Goal: Task Accomplishment & Management: Complete application form

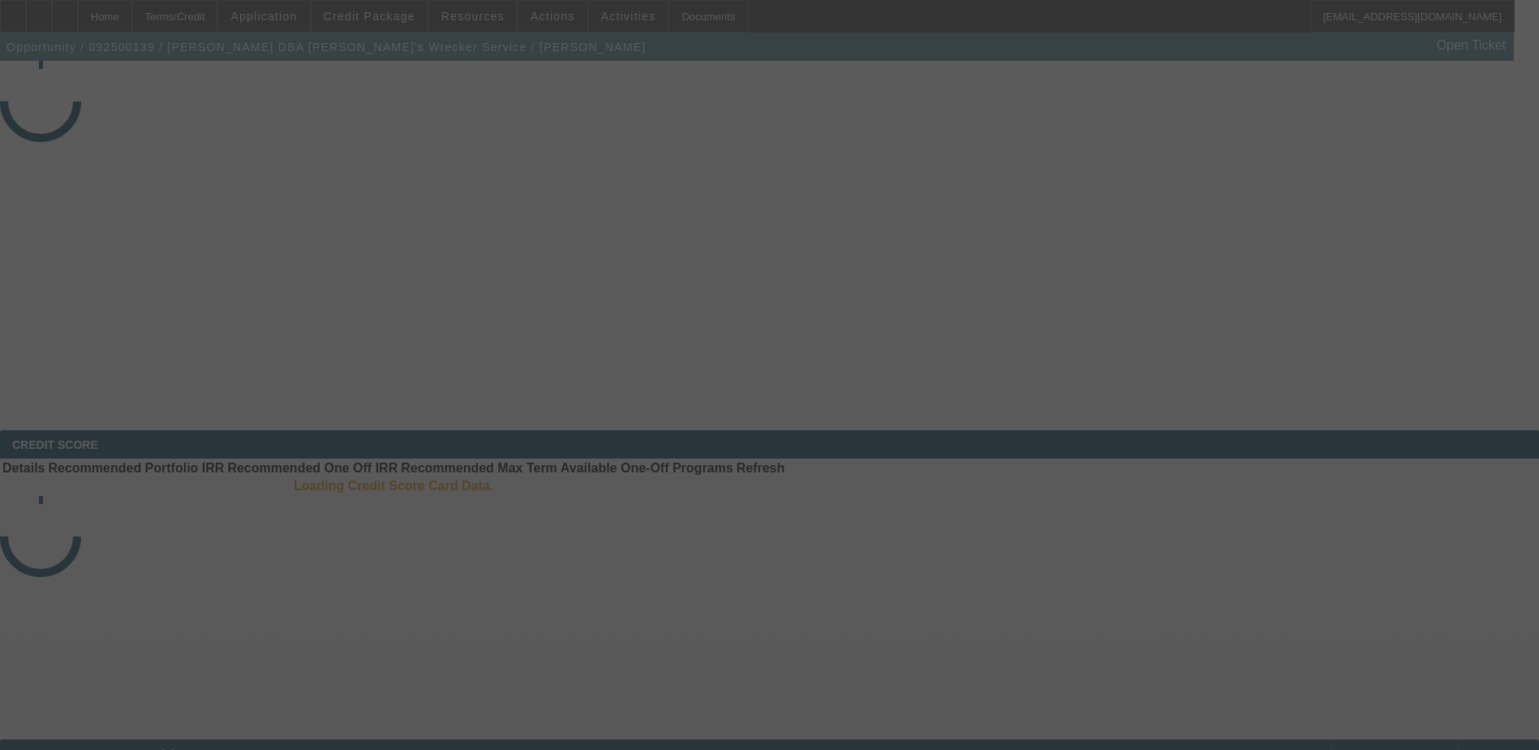
select select "3"
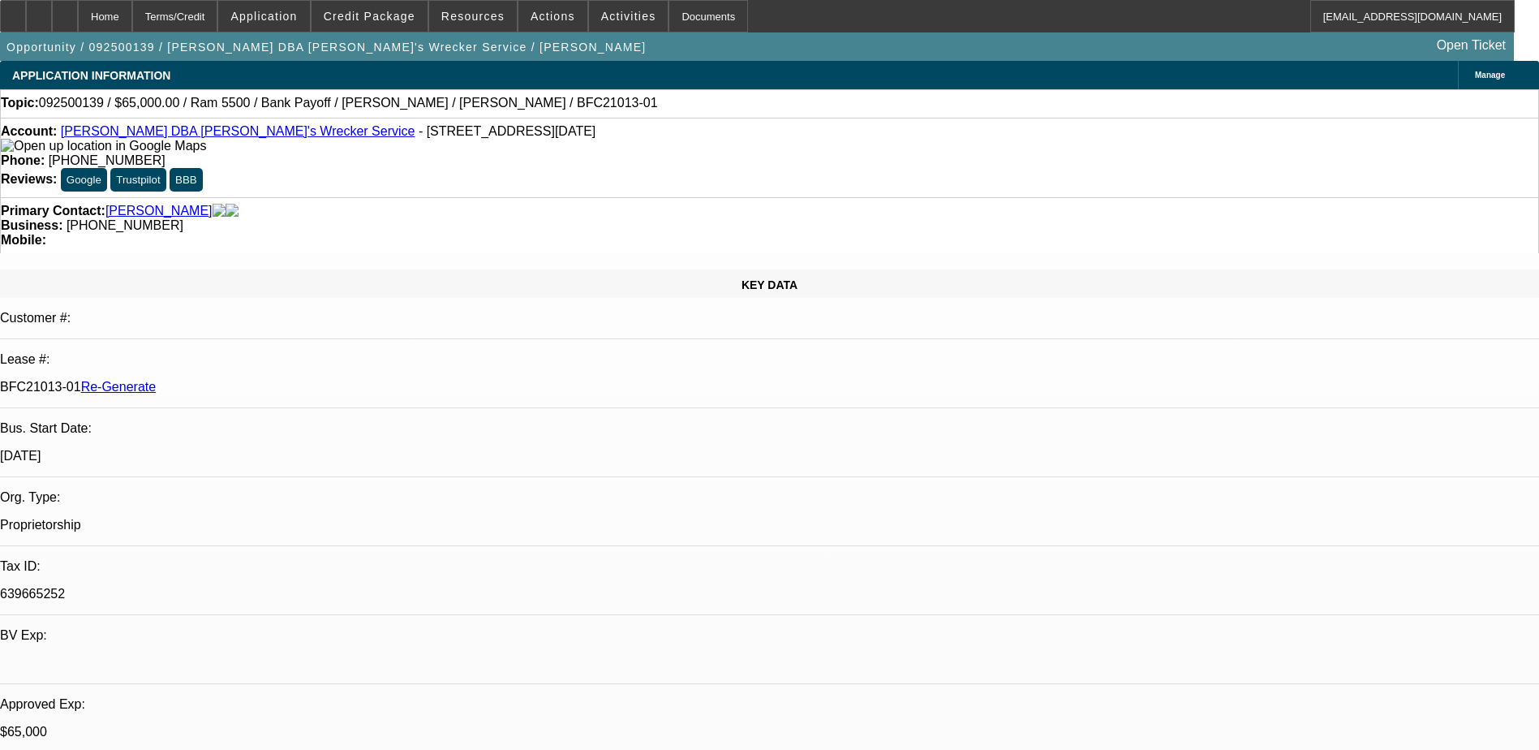
select select "0"
select select "6"
click at [680, 19] on div "Documents" at bounding box center [709, 16] width 80 height 32
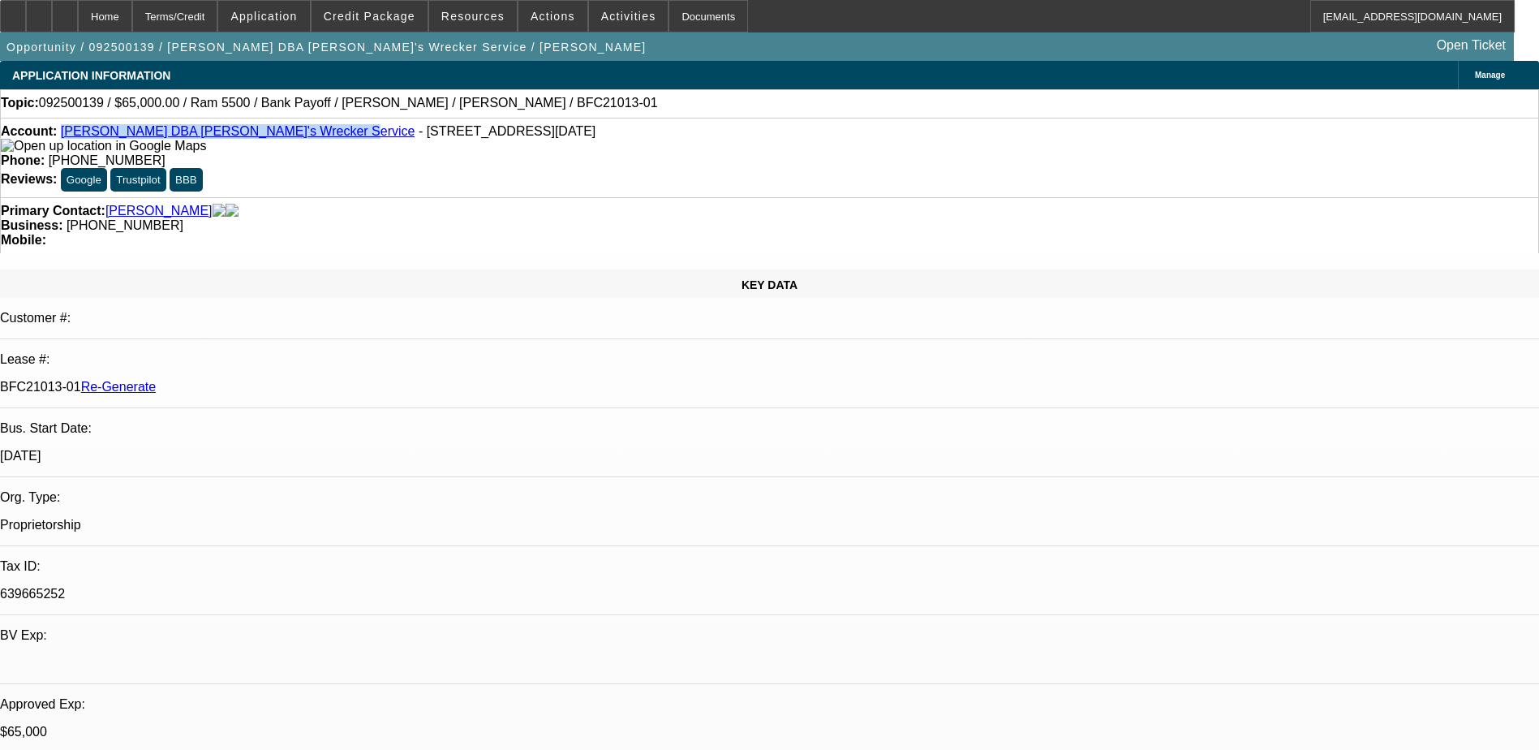
drag, startPoint x: 299, startPoint y: 134, endPoint x: 73, endPoint y: 140, distance: 225.7
click at [73, 140] on div "Account: Andrew Mokoro DBA Michael's Wrecker Service - 7707 Santa Lucia Ct, Hou…" at bounding box center [770, 138] width 1538 height 29
copy link "[PERSON_NAME] DBA [PERSON_NAME]'s Wrecker Service"
drag, startPoint x: 649, startPoint y: 136, endPoint x: 565, endPoint y: 123, distance: 85.4
click at [565, 123] on div "Account: Andrew Mokoro DBA Michael's Wrecker Service - 7707 Santa Lucia Ct, Hou…" at bounding box center [769, 158] width 1539 height 80
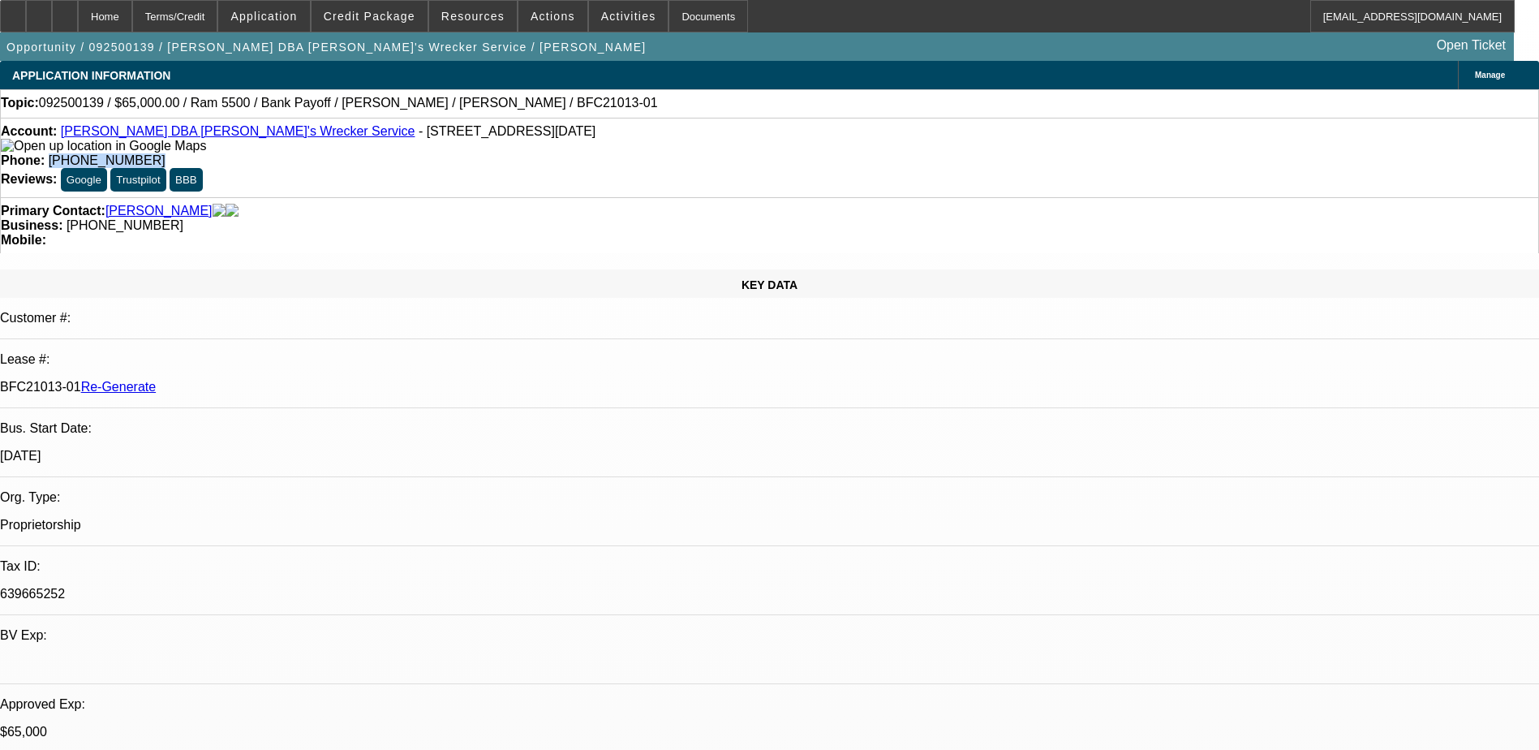
copy span "[PHONE_NUMBER]"
click at [383, 19] on span "Credit Package" at bounding box center [370, 16] width 92 height 13
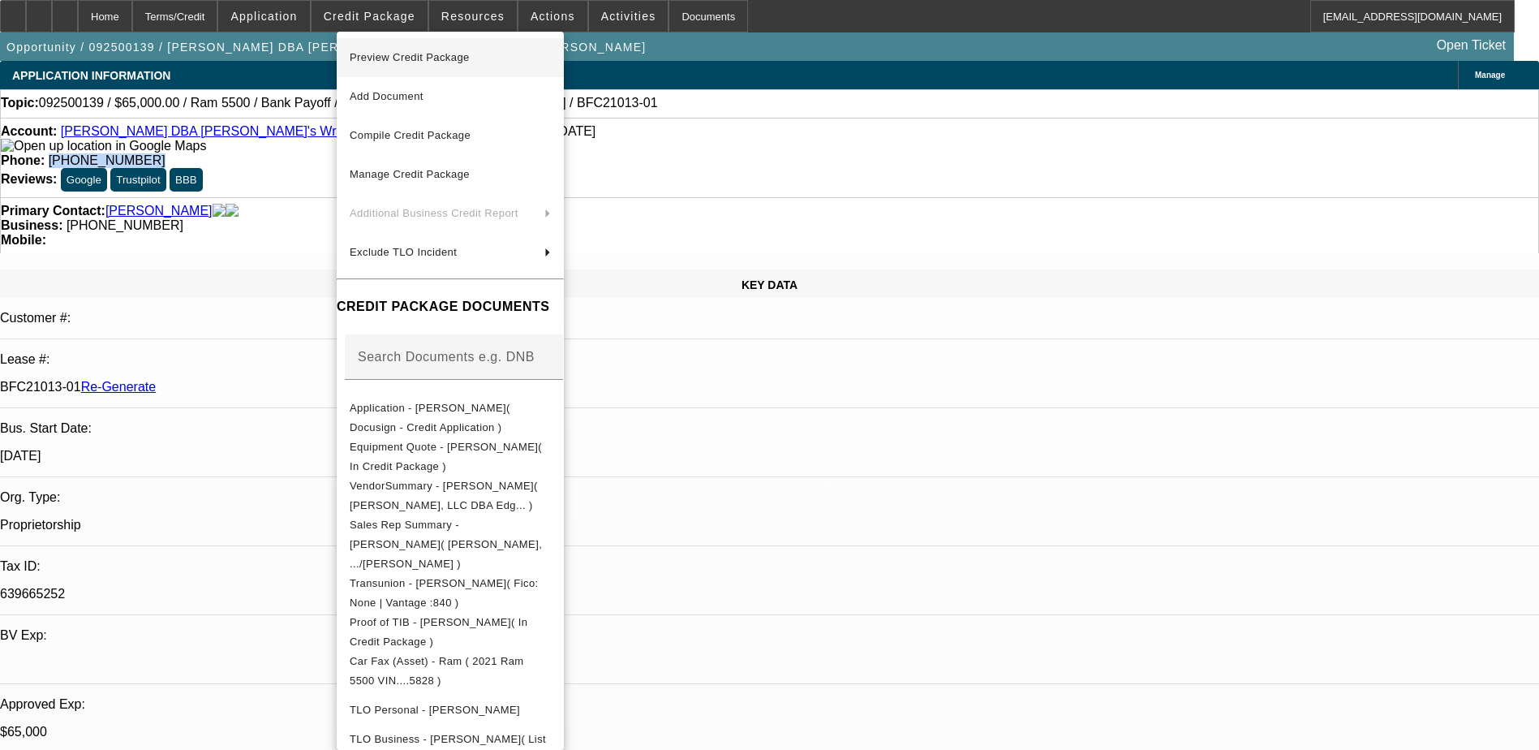
click at [450, 61] on span "Preview Credit Package" at bounding box center [410, 57] width 120 height 12
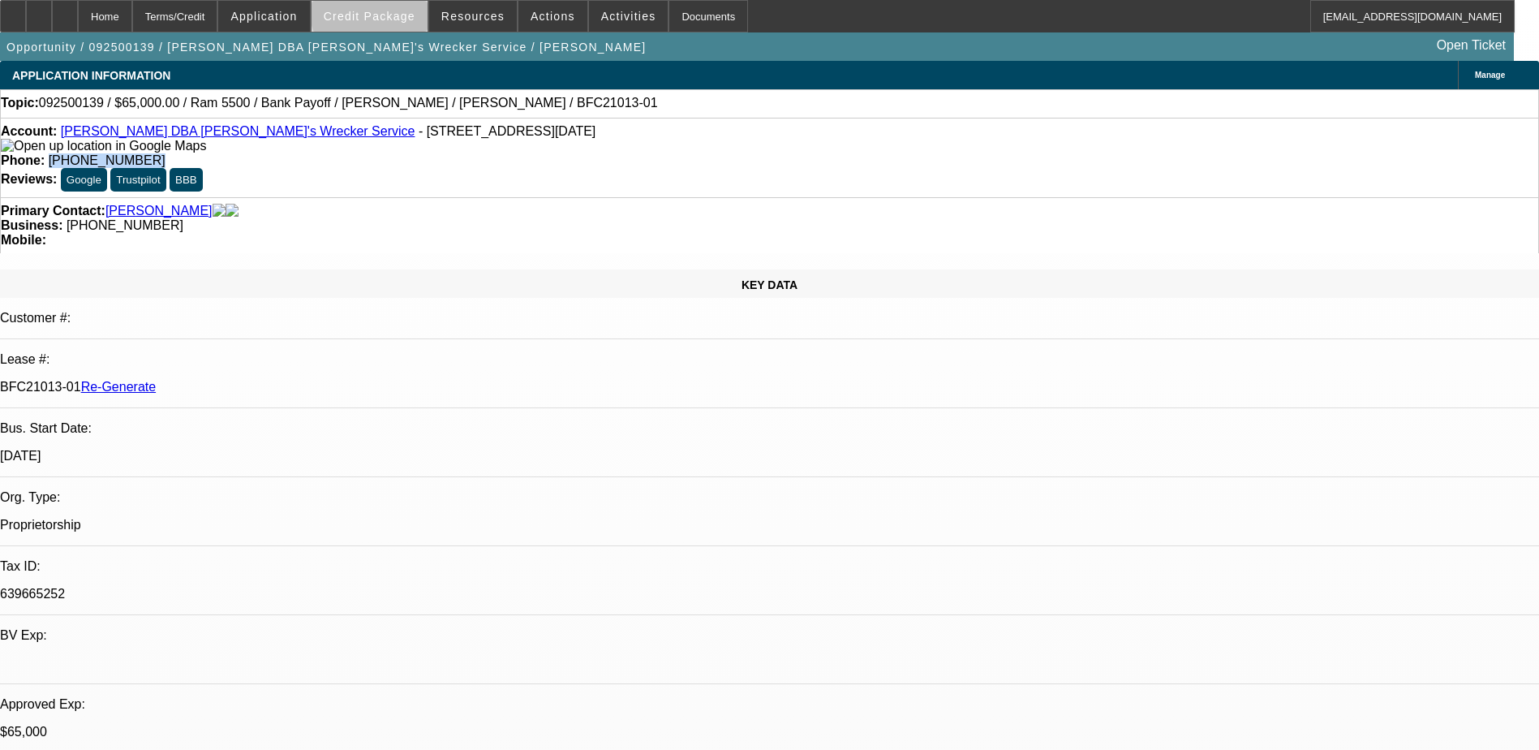
click at [398, 12] on span "Credit Package" at bounding box center [370, 16] width 92 height 13
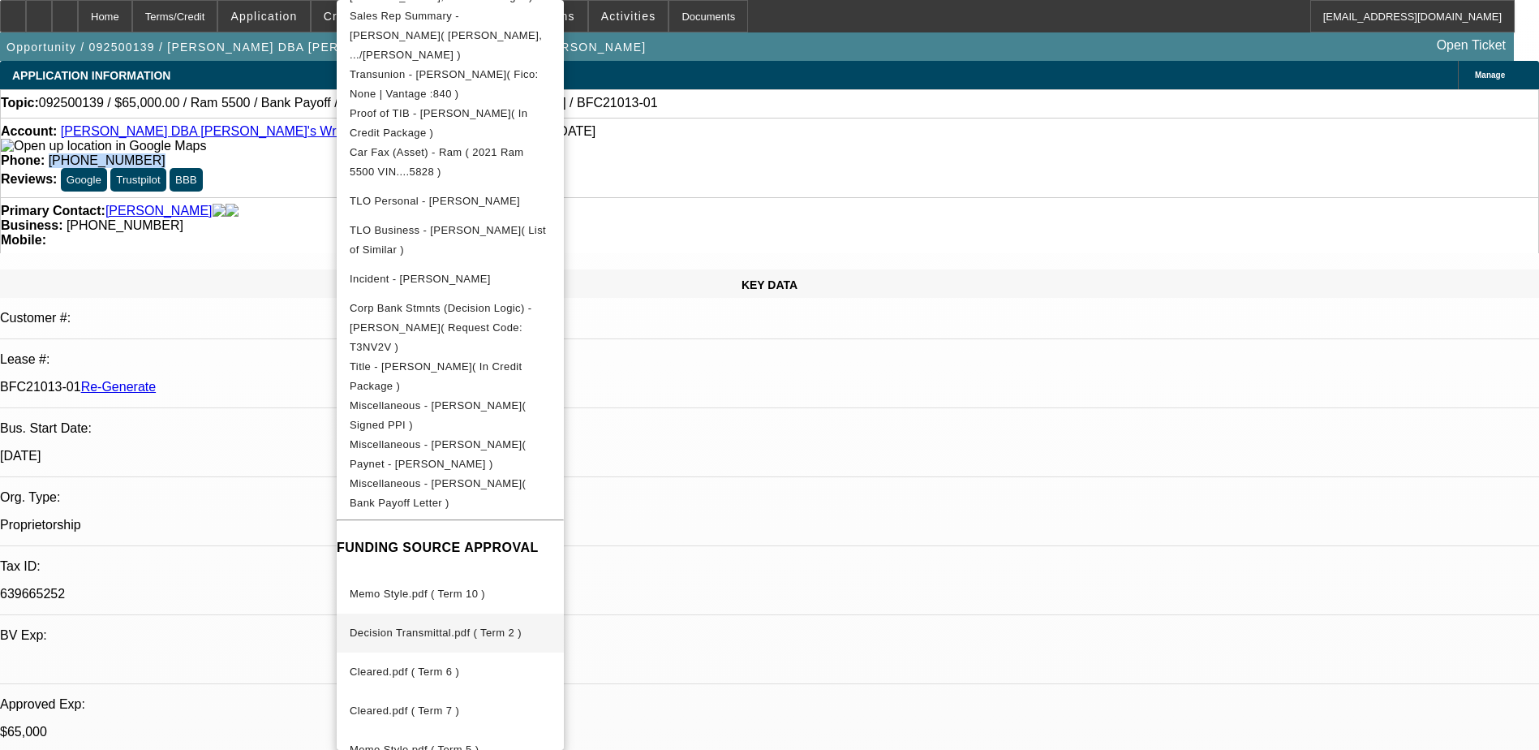
scroll to position [445, 0]
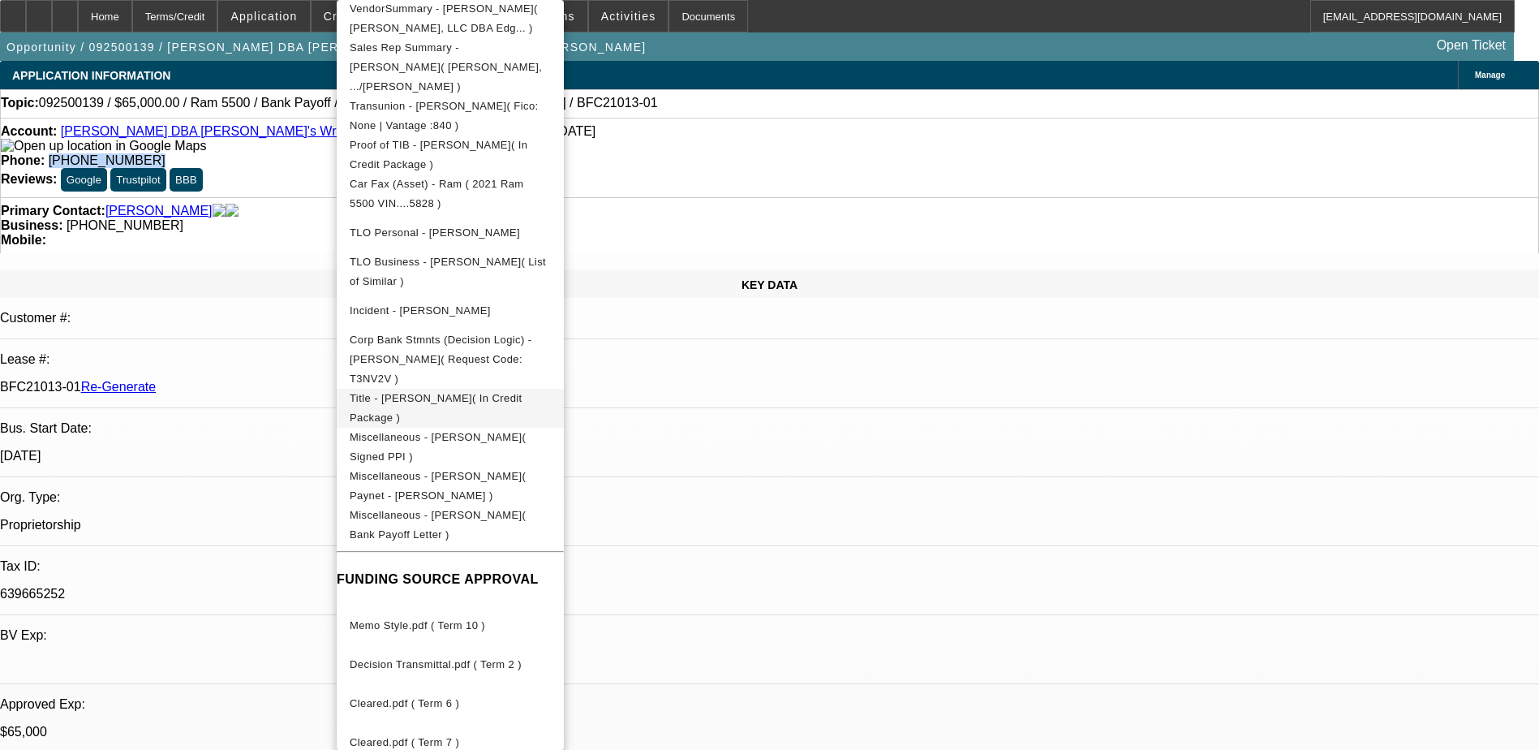
click at [450, 392] on span "Title - Andrew Mokoro( In Credit Package )" at bounding box center [436, 408] width 173 height 32
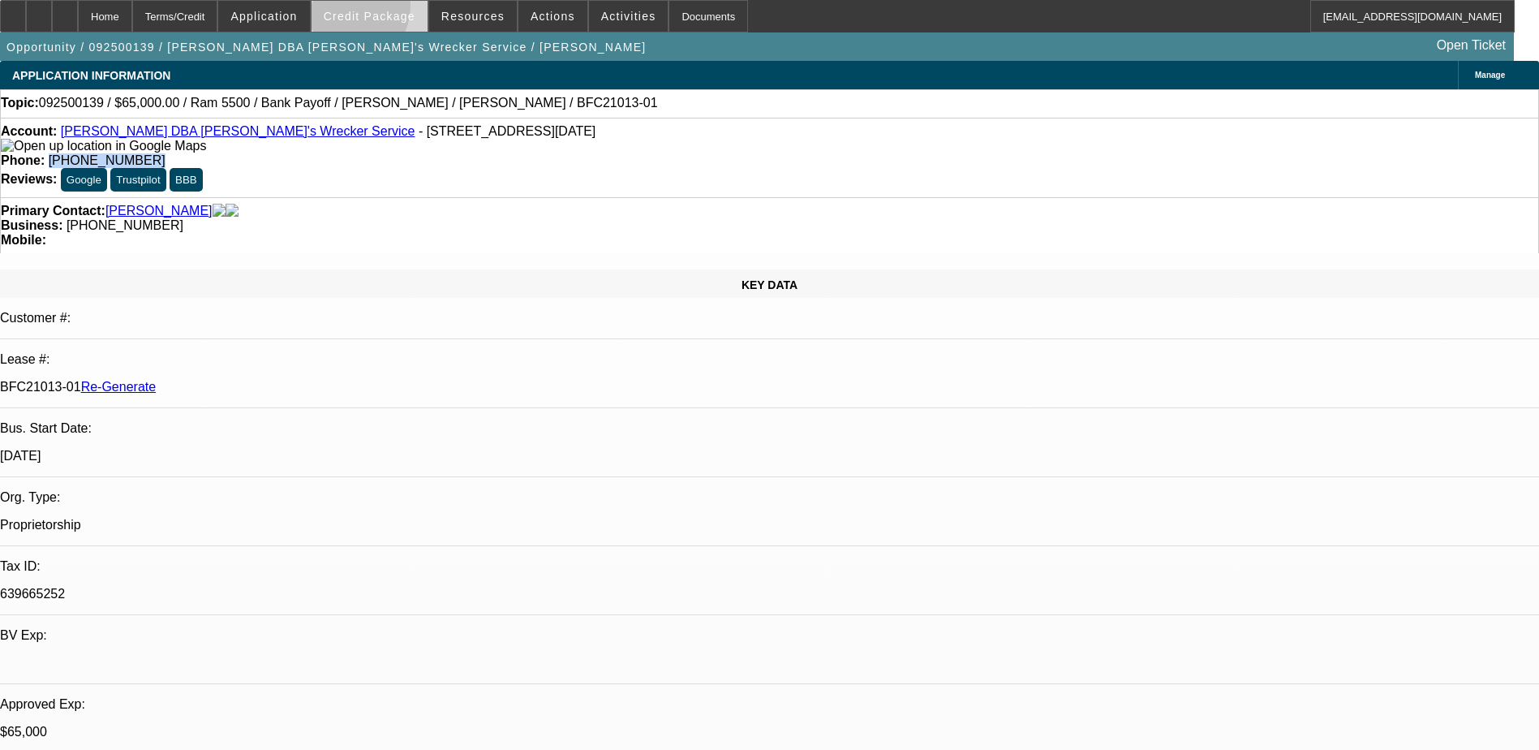
click at [364, 9] on span at bounding box center [370, 16] width 116 height 39
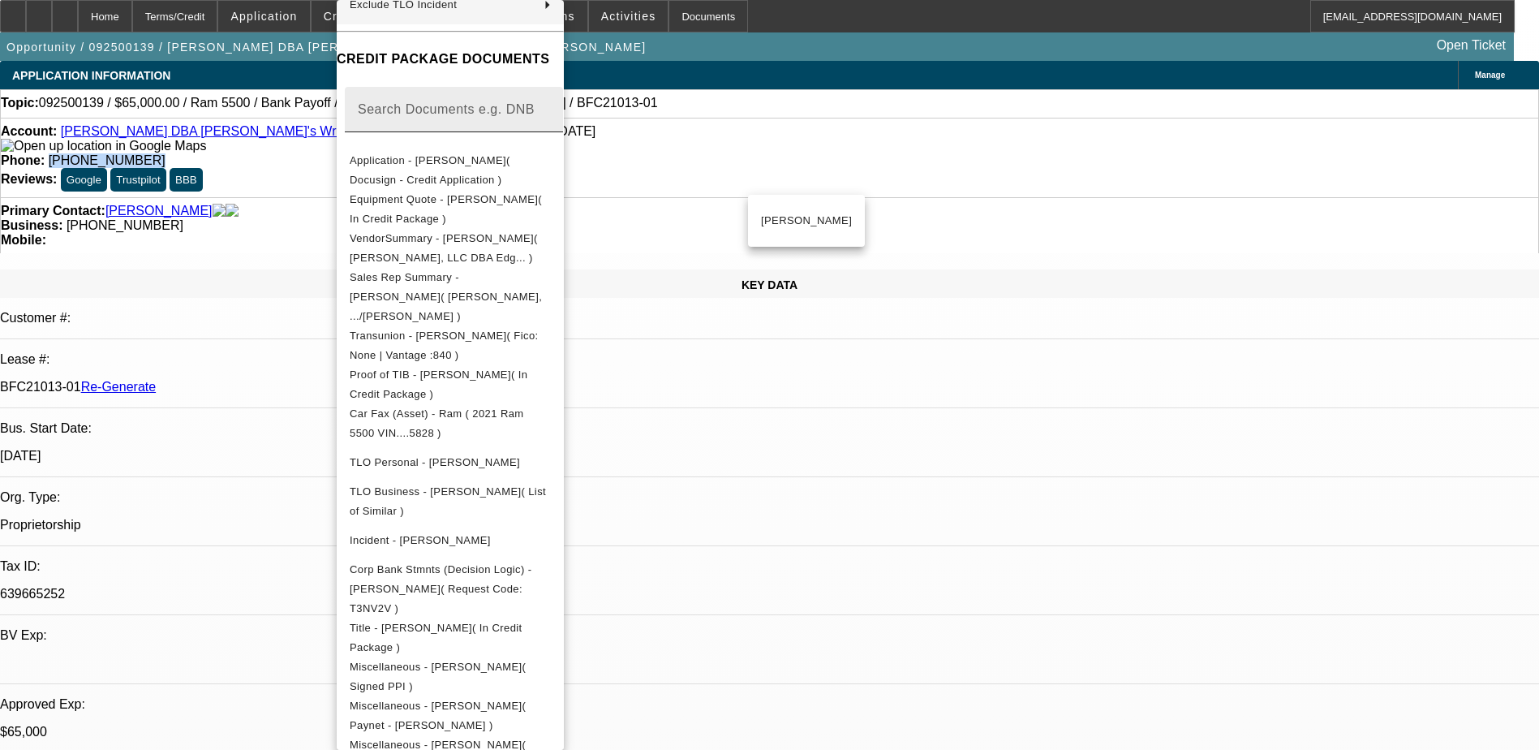
scroll to position [243, 0]
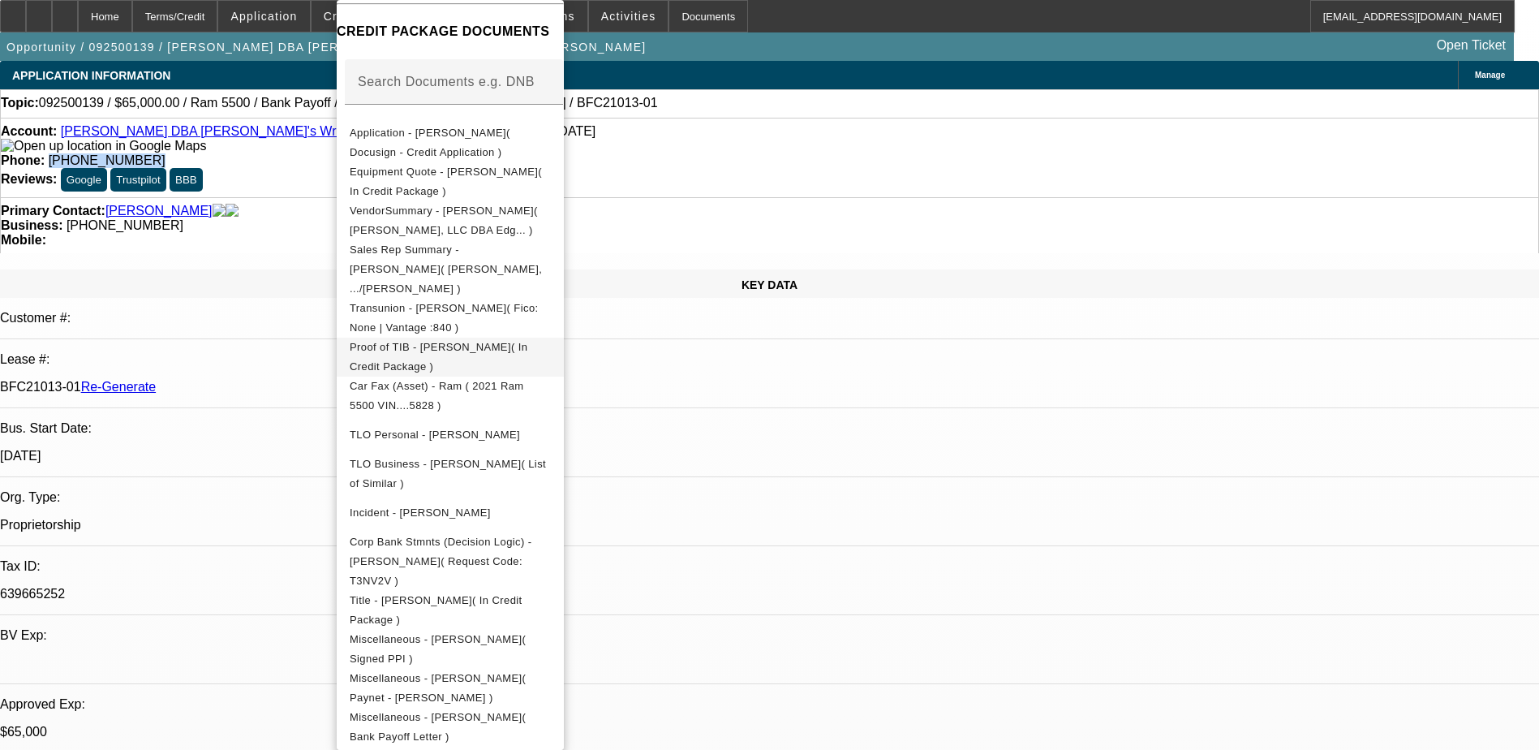
click at [527, 341] on span "Proof of TIB - Andrew Mokoro( In Credit Package )" at bounding box center [439, 357] width 178 height 32
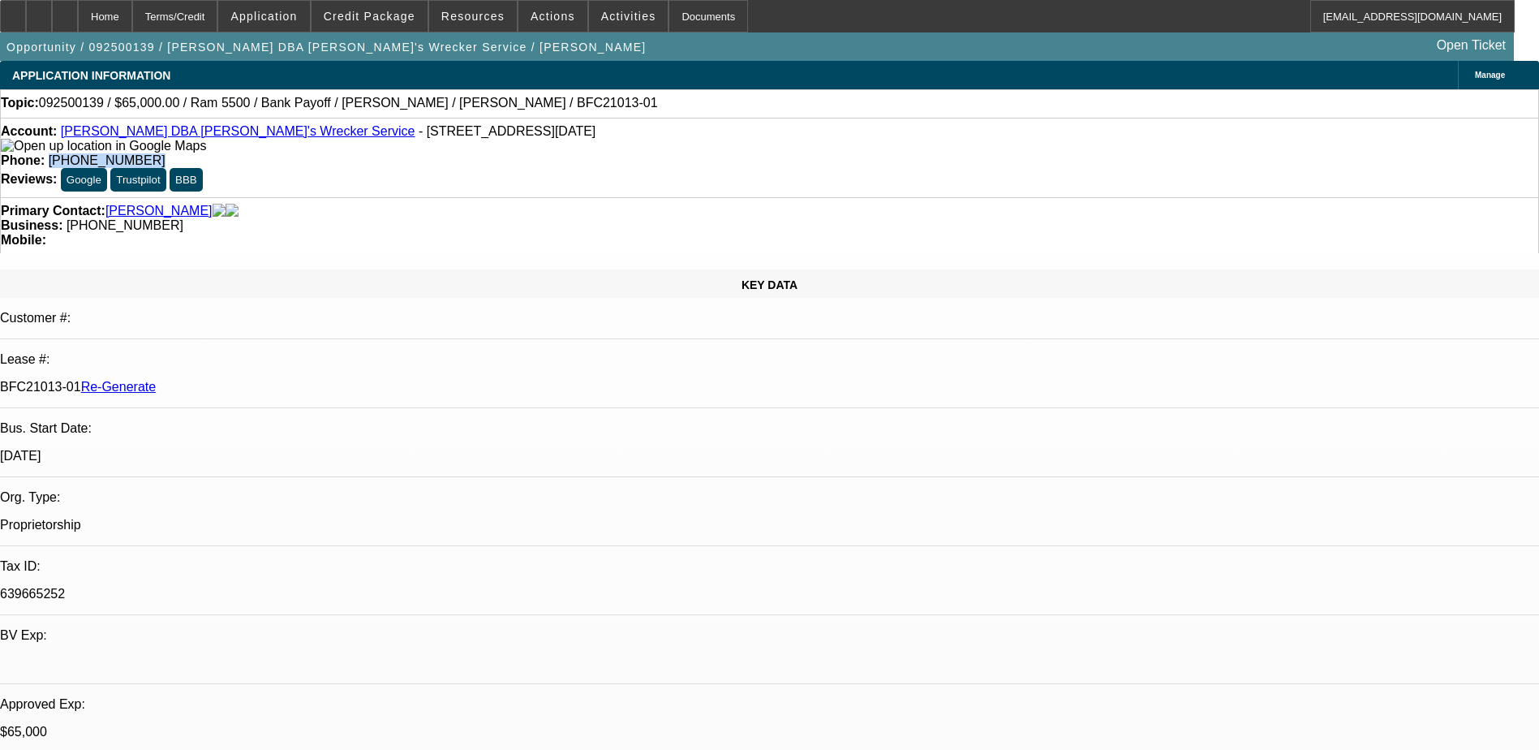
click at [26, 153] on img at bounding box center [103, 146] width 205 height 15
click at [608, 15] on span "Activities" at bounding box center [628, 16] width 55 height 13
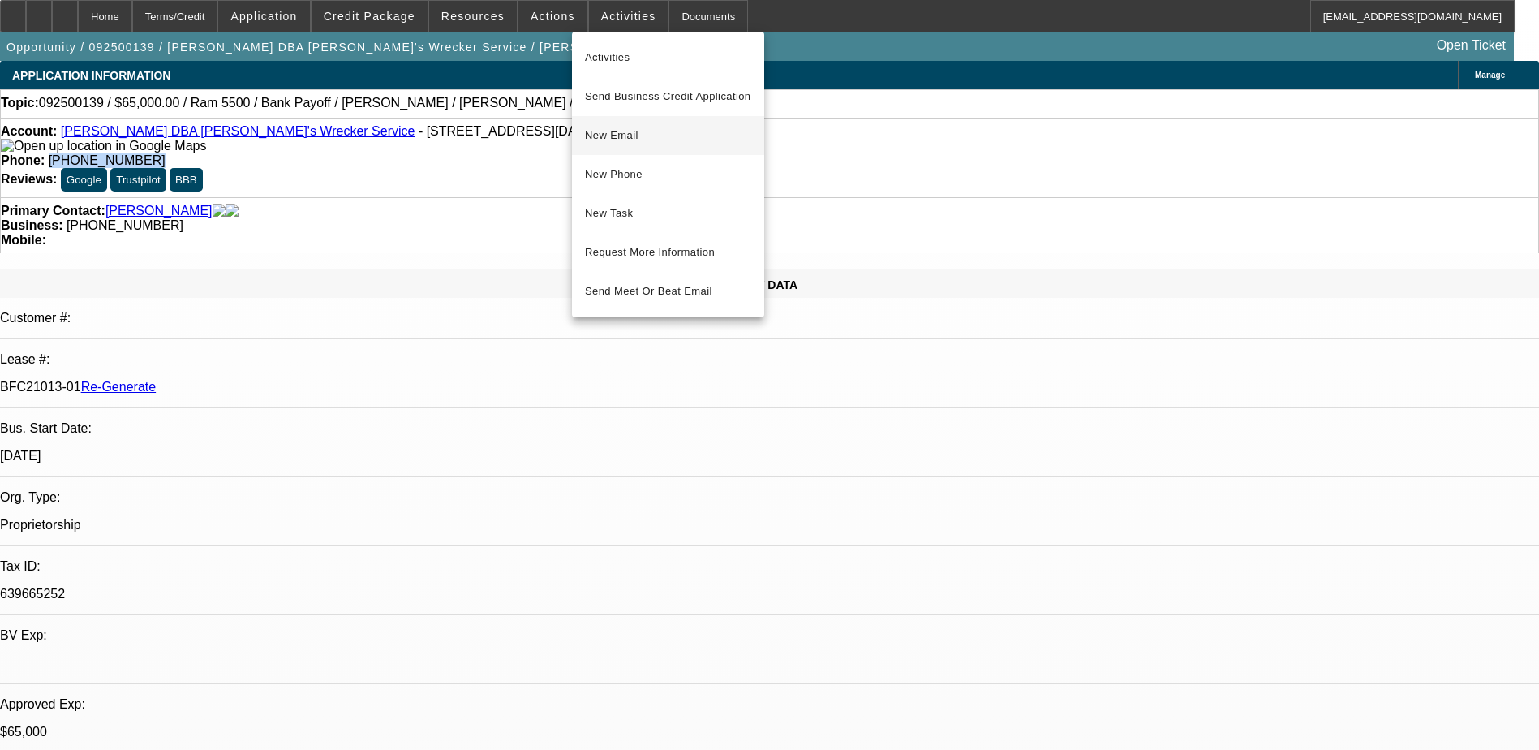
click at [613, 140] on span "New Email" at bounding box center [668, 135] width 166 height 19
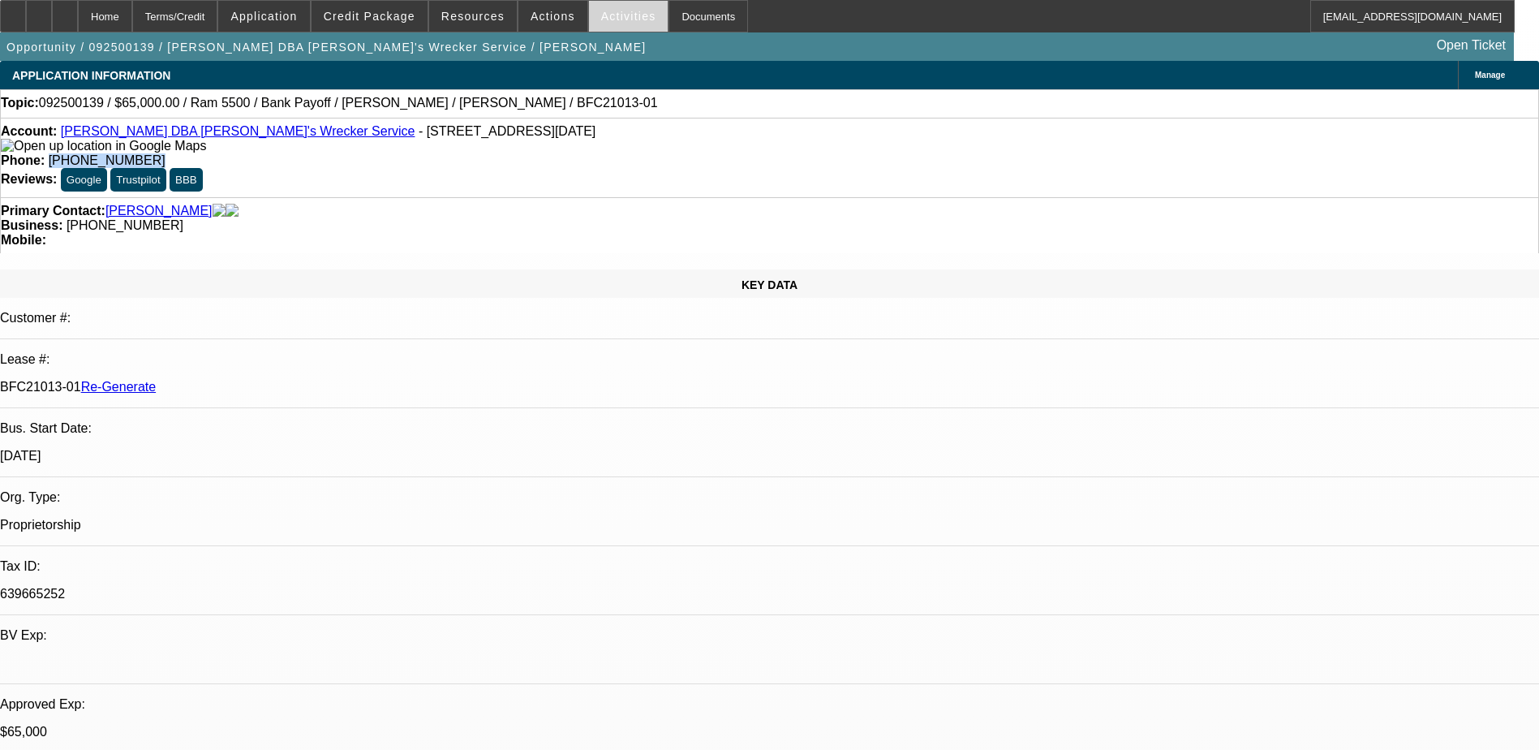
click at [595, 9] on span at bounding box center [629, 16] width 80 height 39
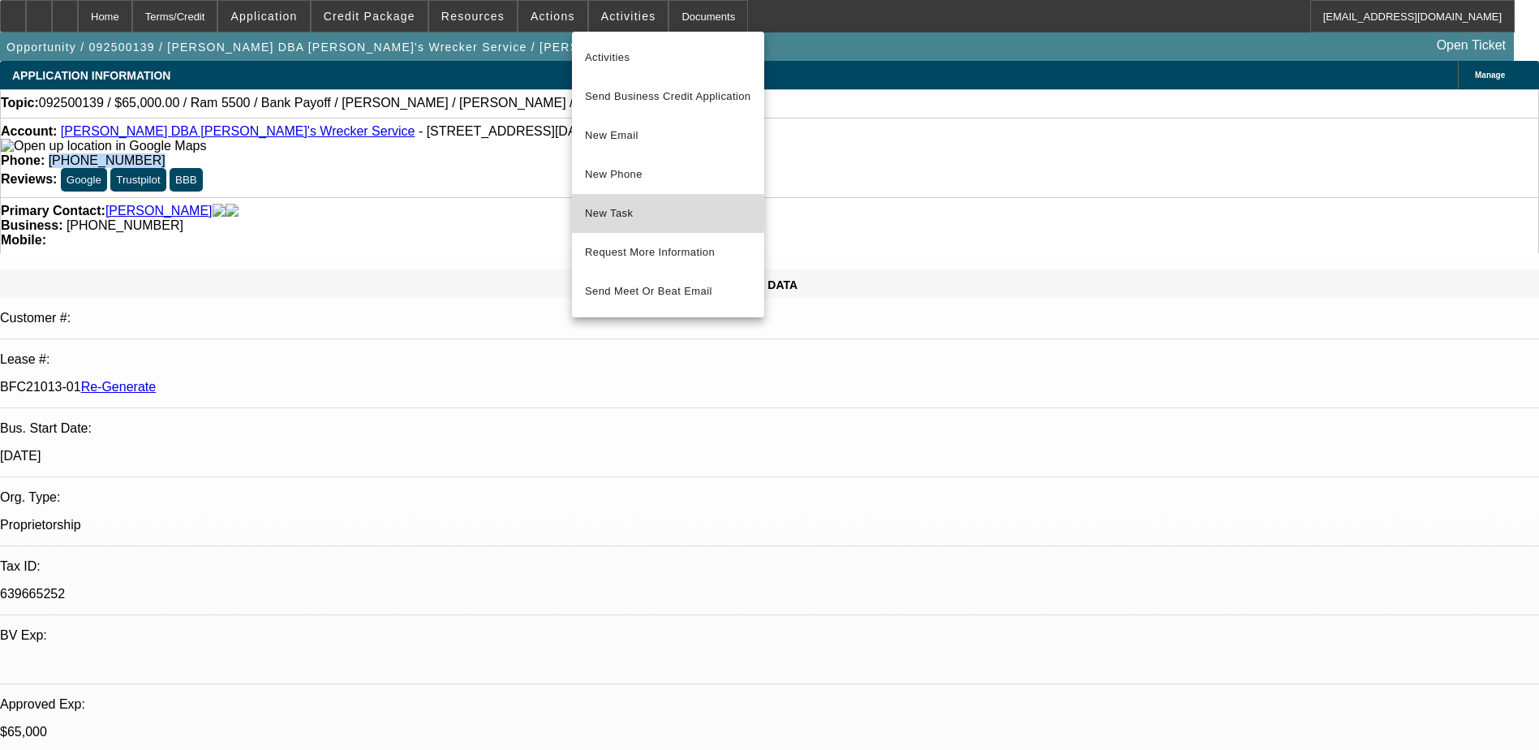
click at [634, 213] on span "New Task" at bounding box center [668, 213] width 166 height 19
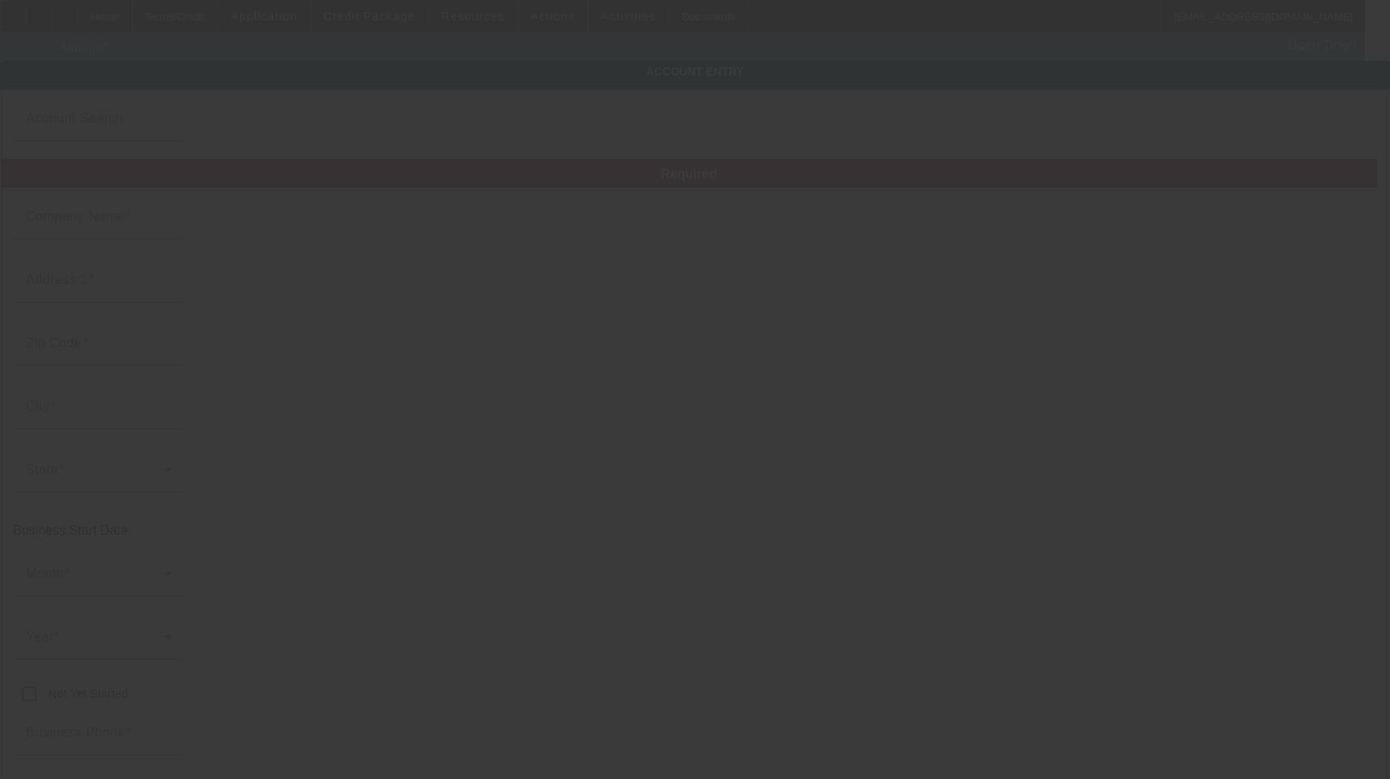
type input "[PERSON_NAME]"
type input "[STREET_ADDRESS][DATE]"
type input "77083"
type input "[GEOGRAPHIC_DATA]"
type input "[PHONE_NUMBER]"
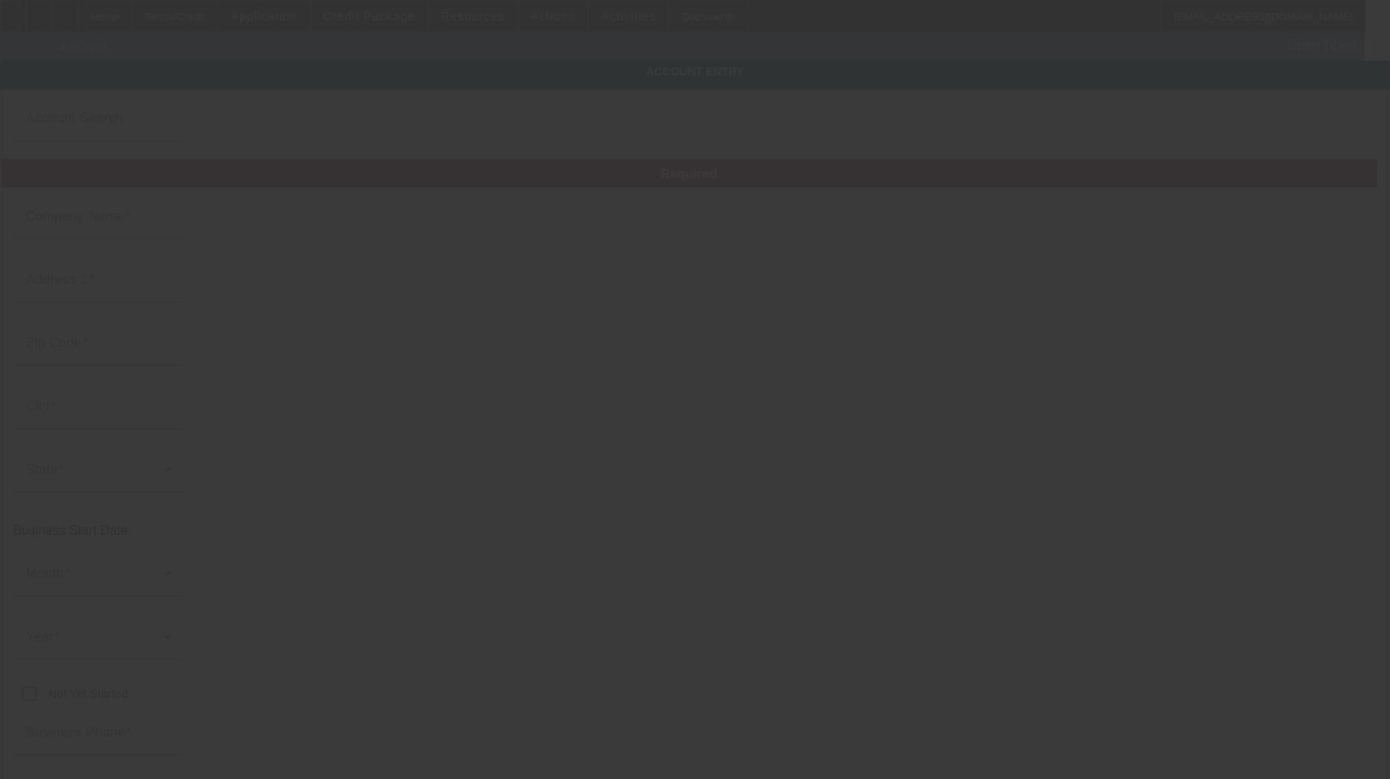
type input "Michael's Wrecker Service"
type input "michaelswreckerservice01@gmail.com"
type input "639665252"
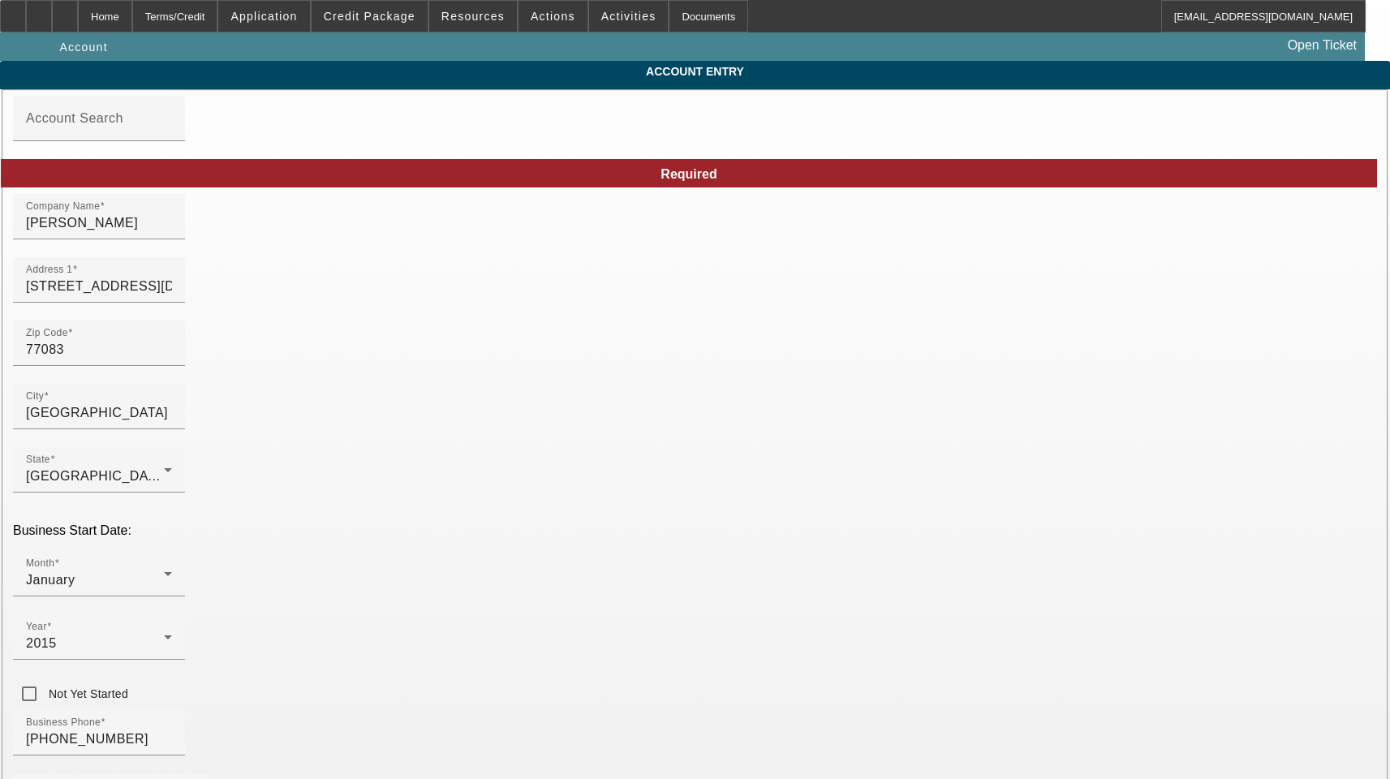
type input "9/8/2025"
type input "Harris"
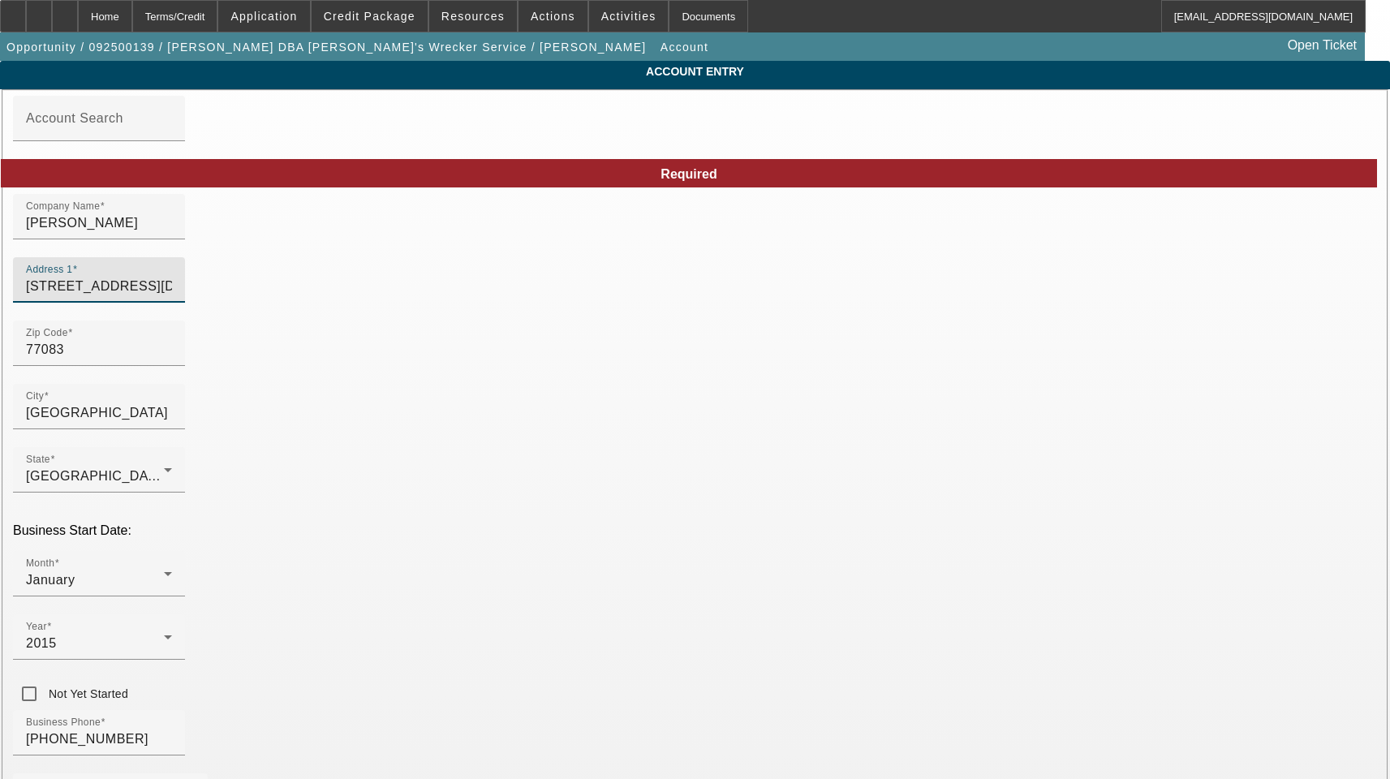
drag, startPoint x: 323, startPoint y: 286, endPoint x: 45, endPoint y: 262, distance: 278.6
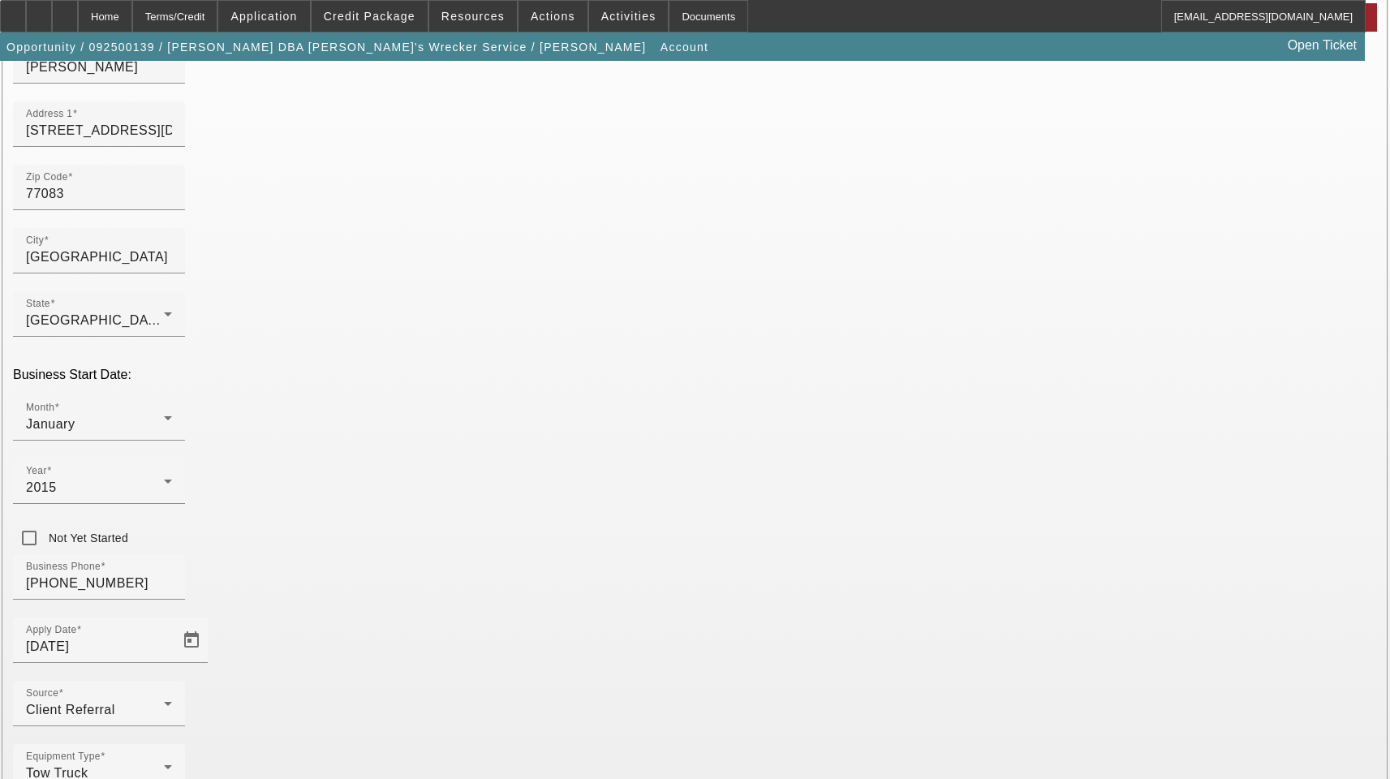
scroll to position [178, 0]
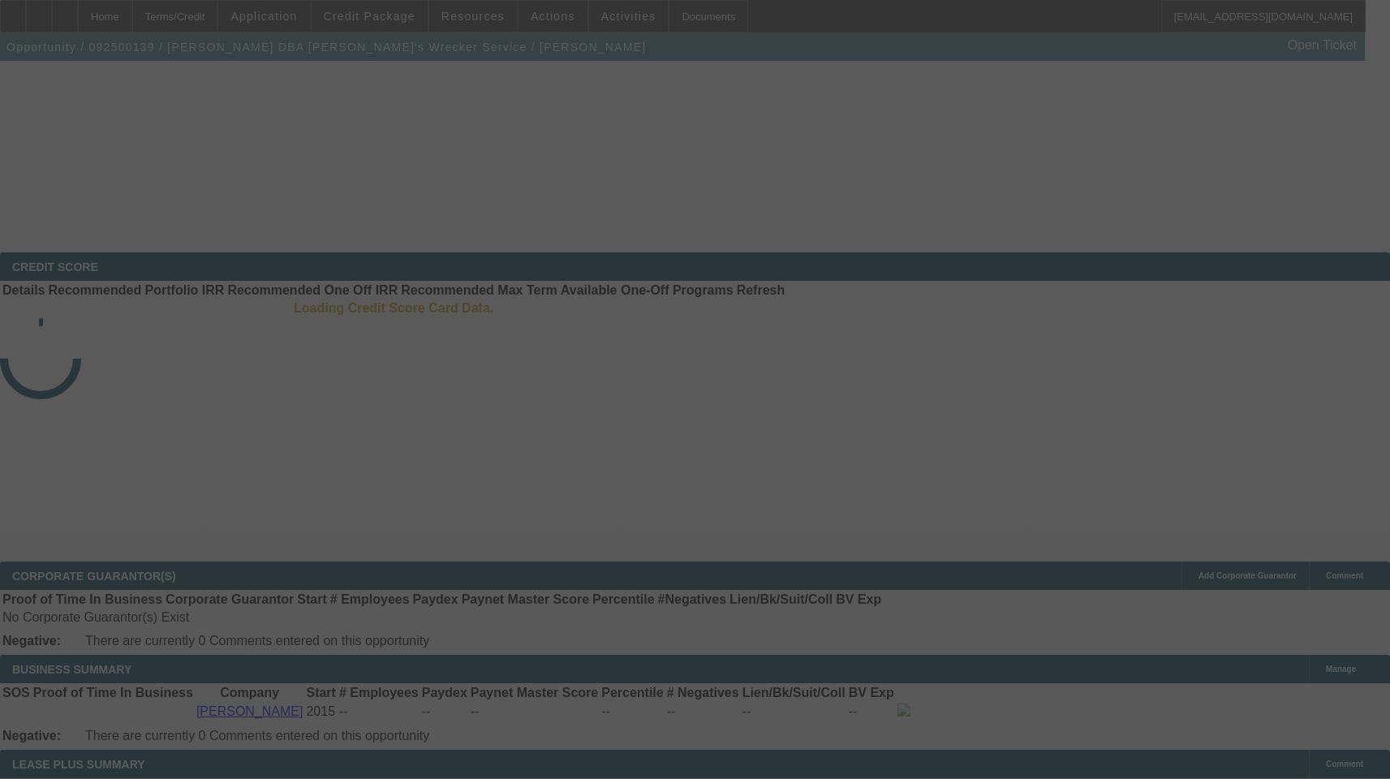
select select "3"
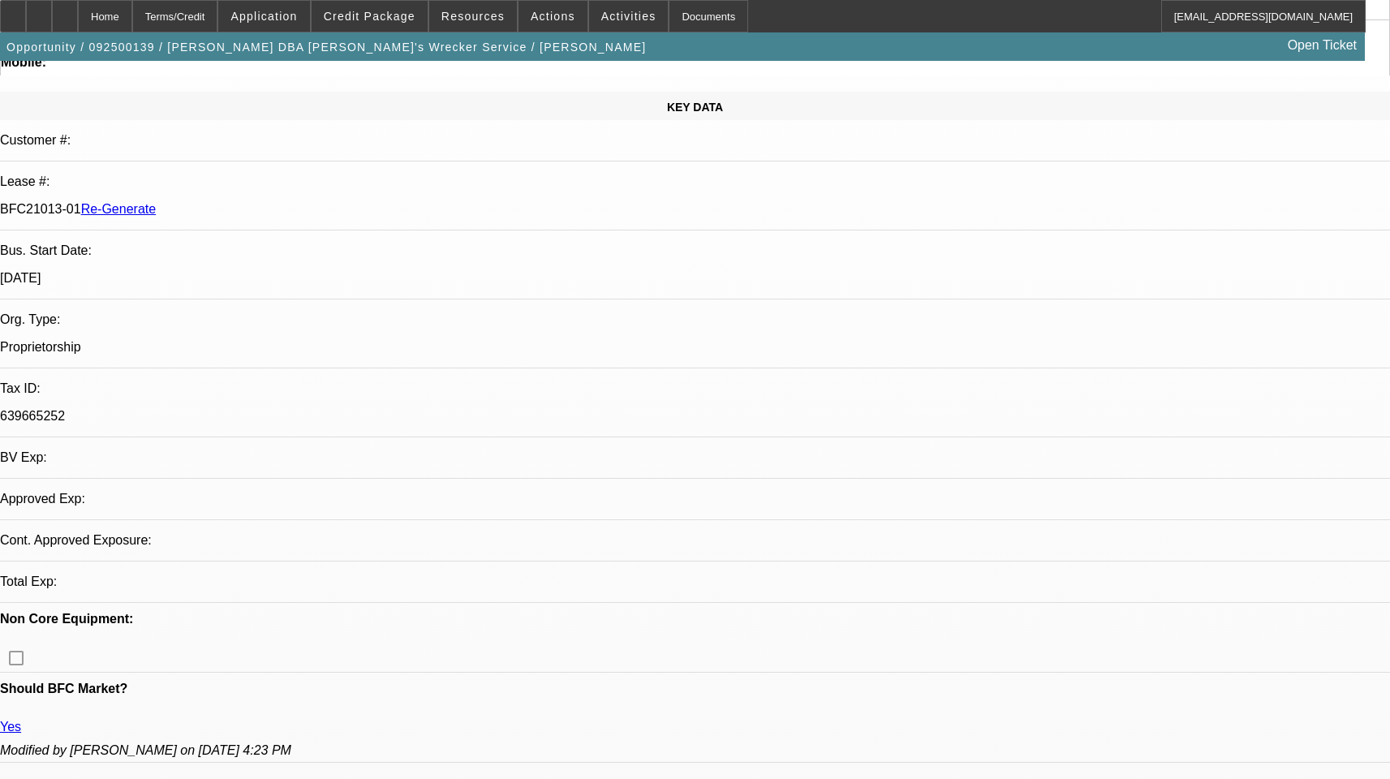
select select "0"
select select "6"
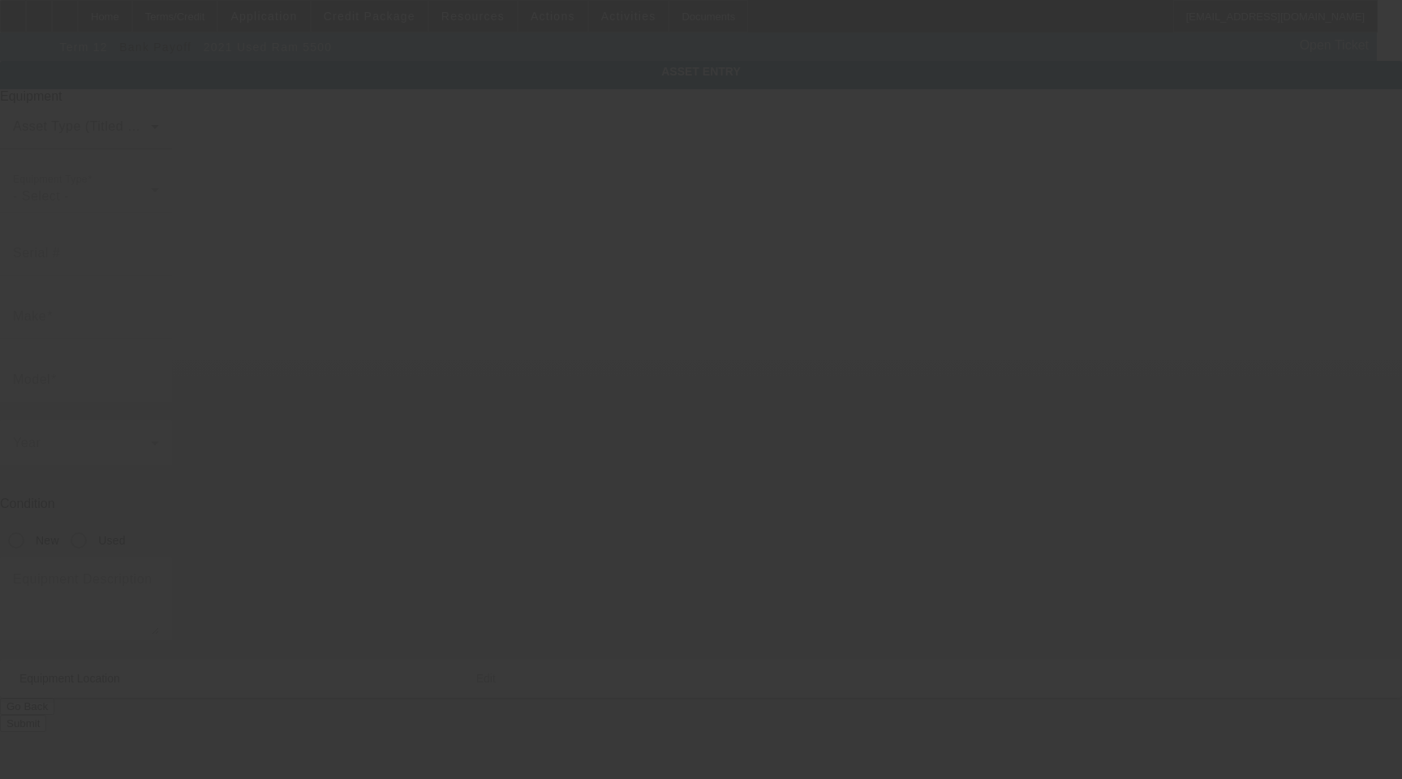
type input "3C7WRNFL2MG585828"
type input "Ram"
type input "5500"
radio input "true"
type textarea "Make: Ram; Model: 5500"
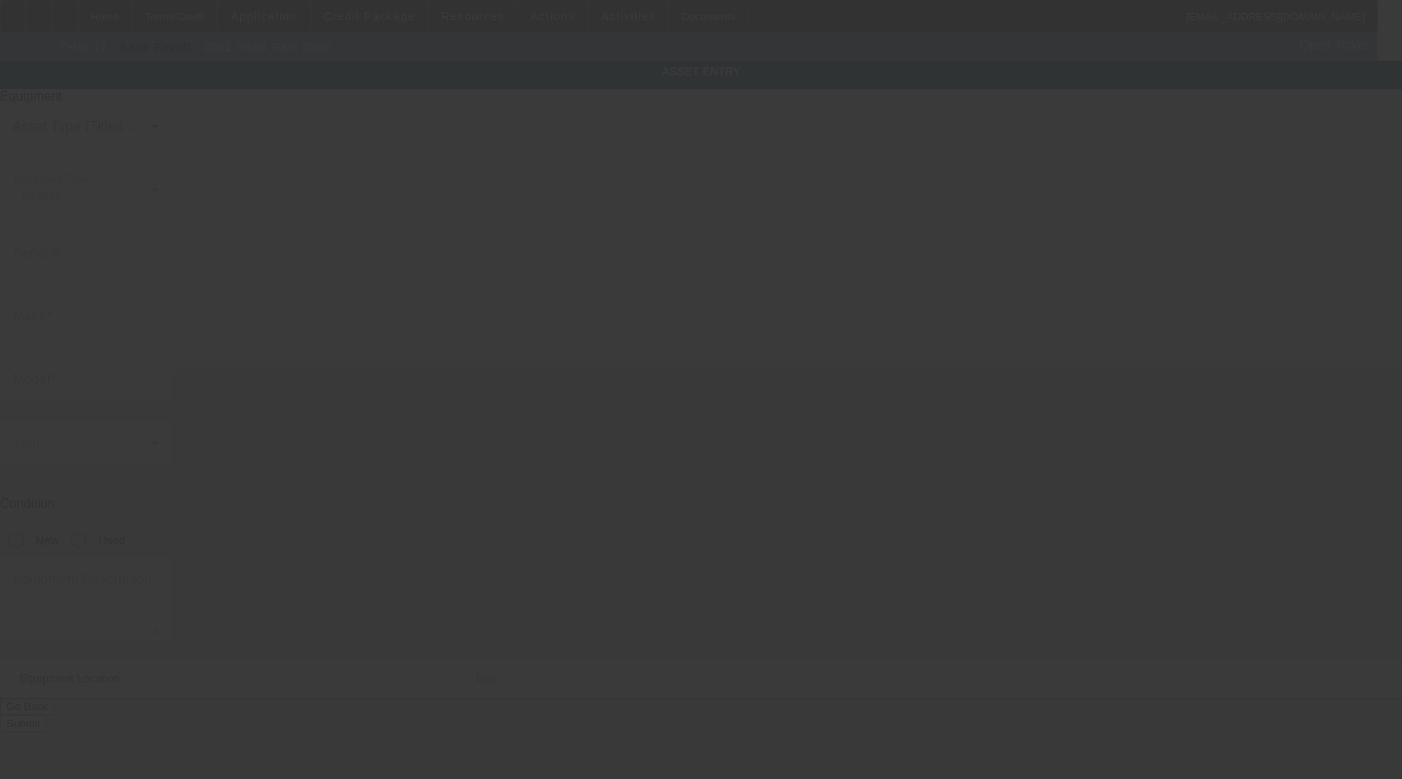
type input "123 main st"
type input "Houston"
type input "77001"
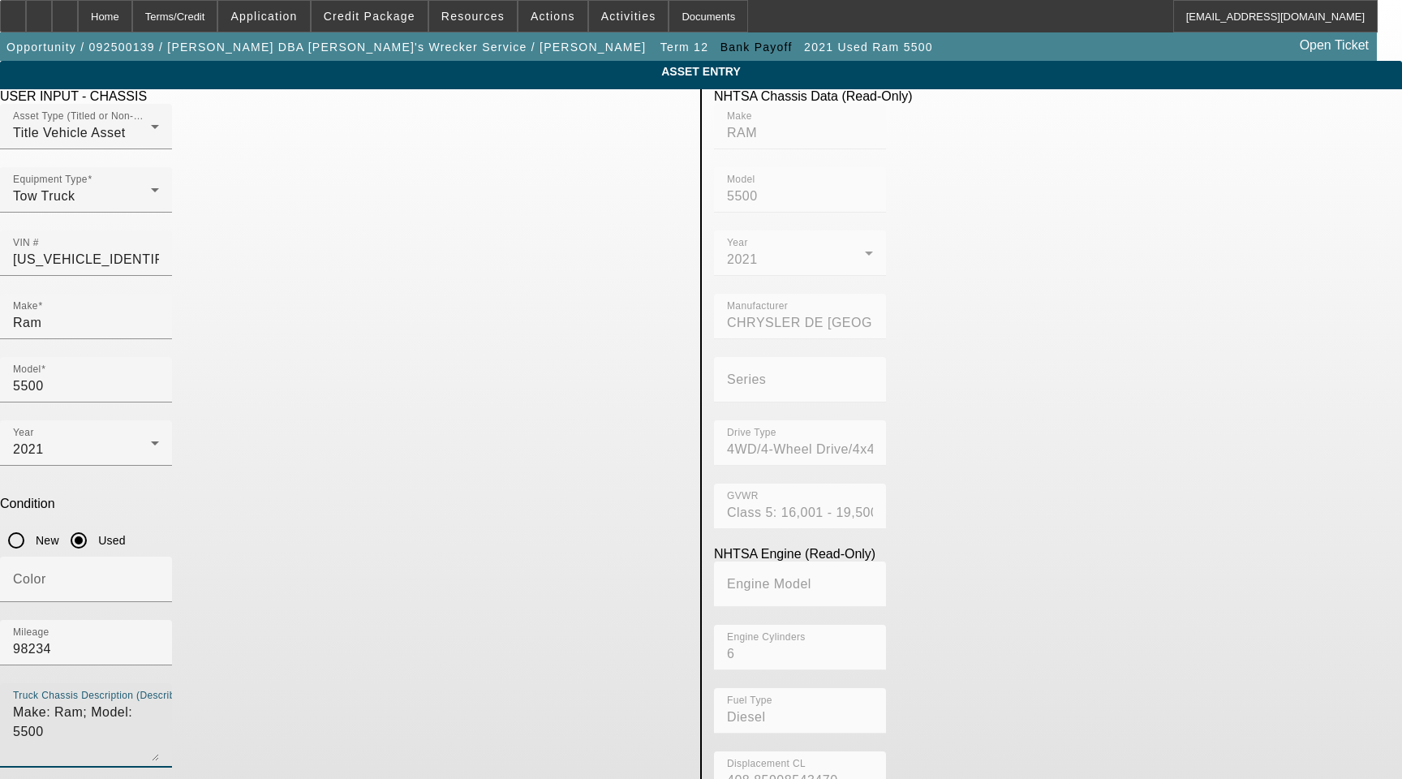
drag, startPoint x: 407, startPoint y: 490, endPoint x: 102, endPoint y: 488, distance: 305.1
click at [108, 488] on app-asset-collateral-manage "ASSET ENTRY Delete asset USER INPUT - CHASSIS Asset Type (Titled or Non-Titled)…" at bounding box center [701, 511] width 1402 height 900
type textarea "with Includes All Accessories, Attachments and Options"
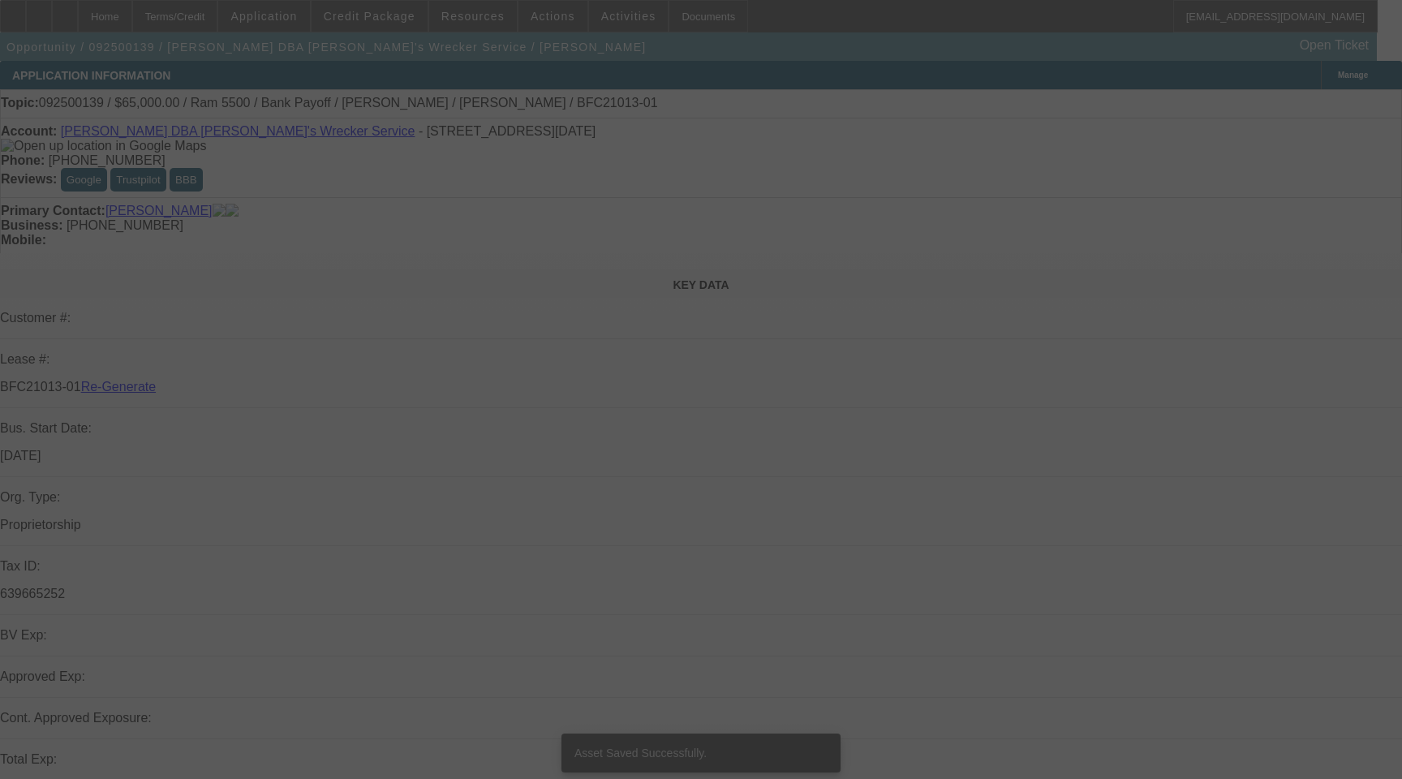
select select "3"
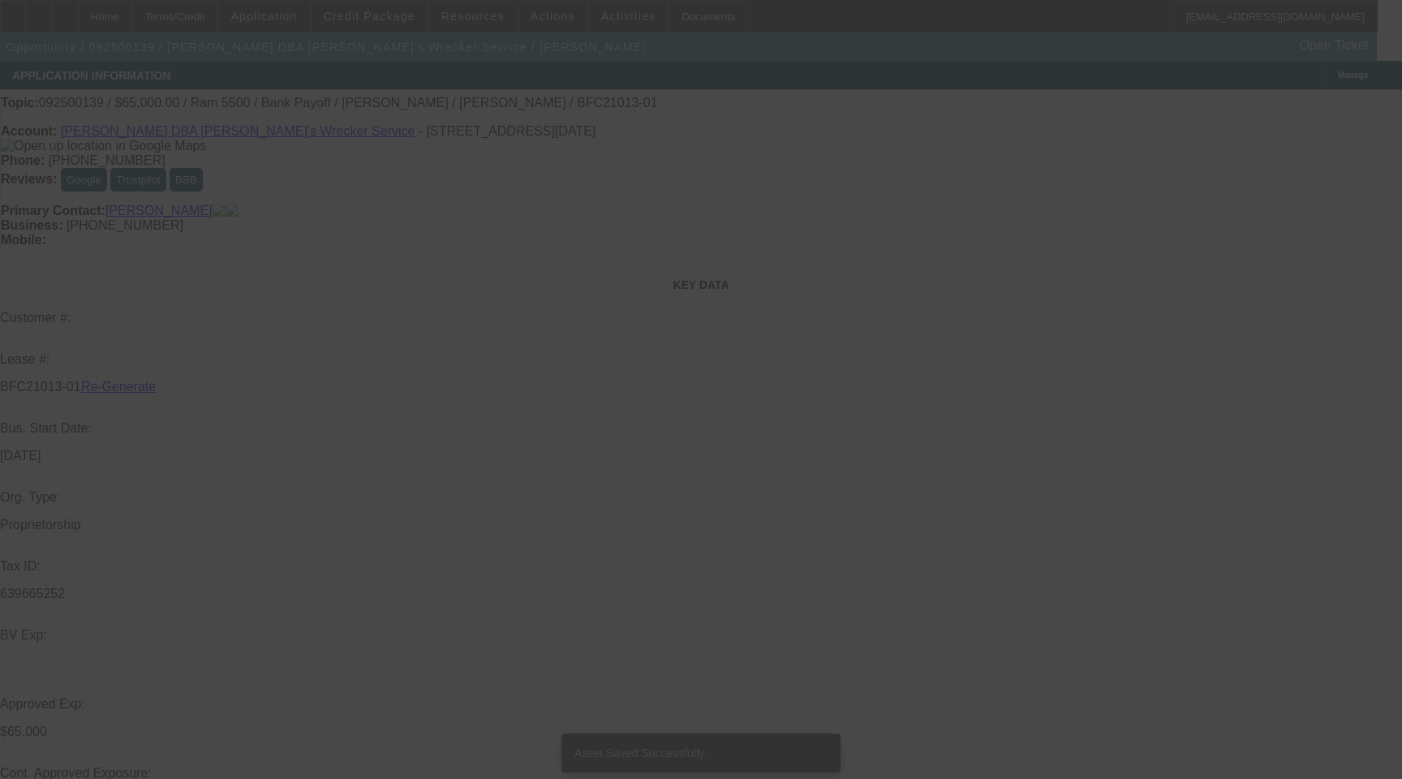
select select "0"
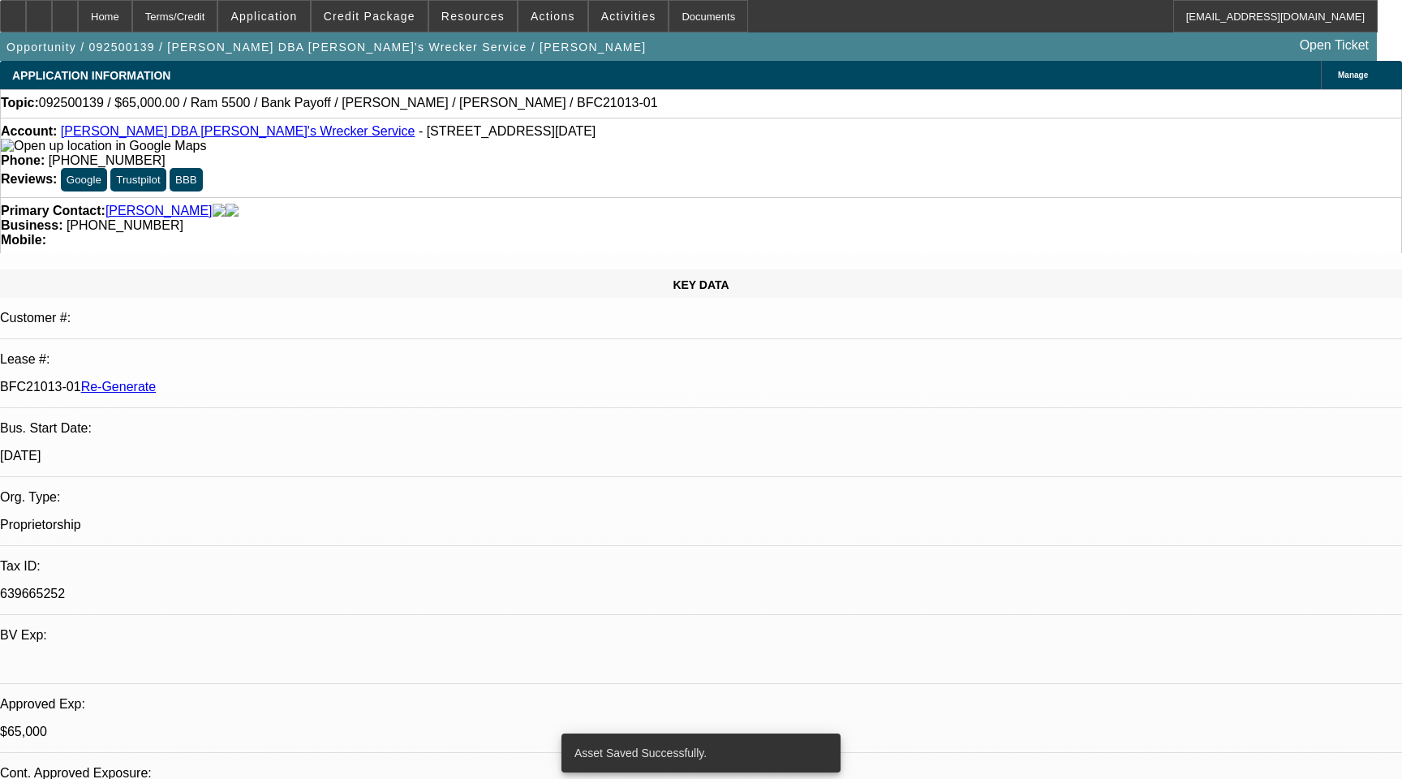
select select "0"
select select "6"
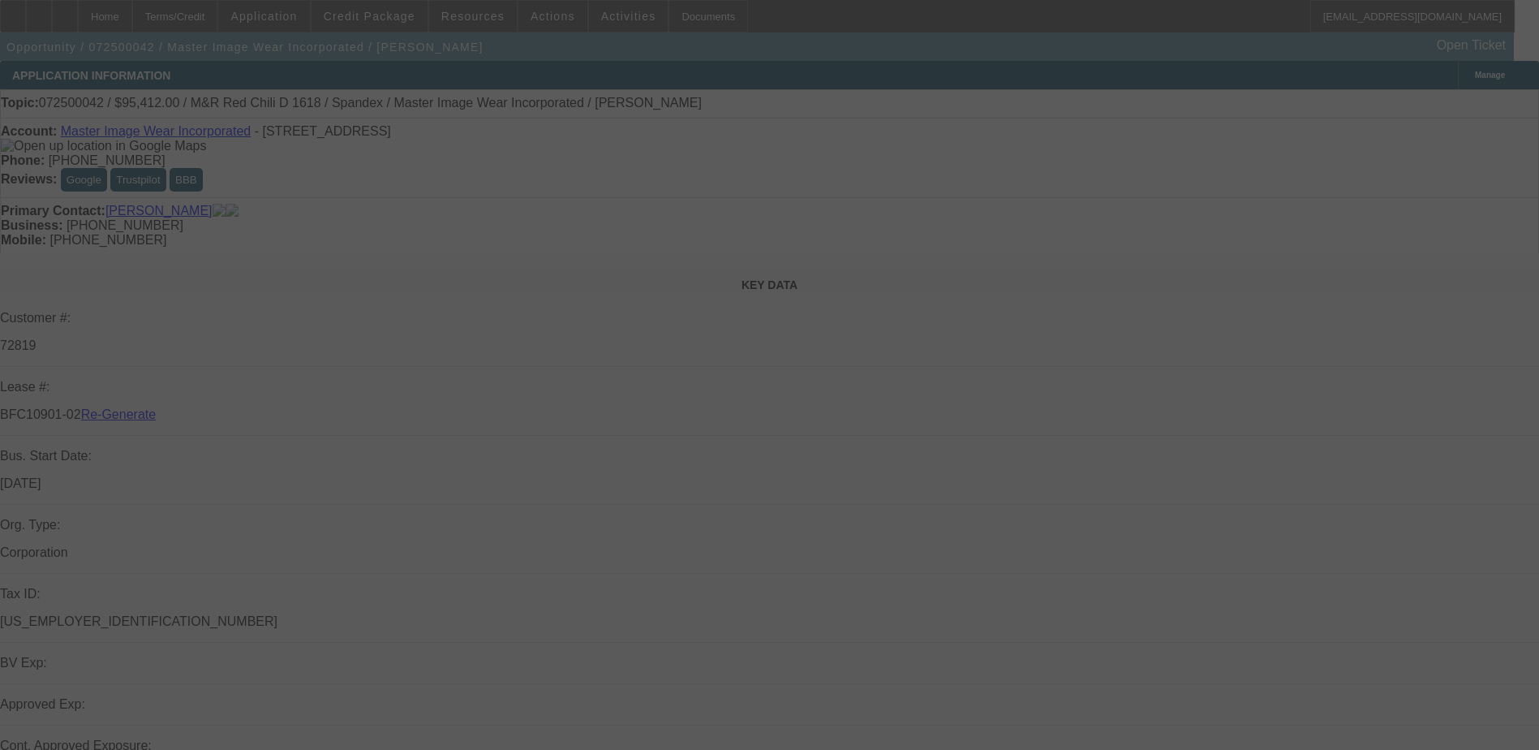
select select "3"
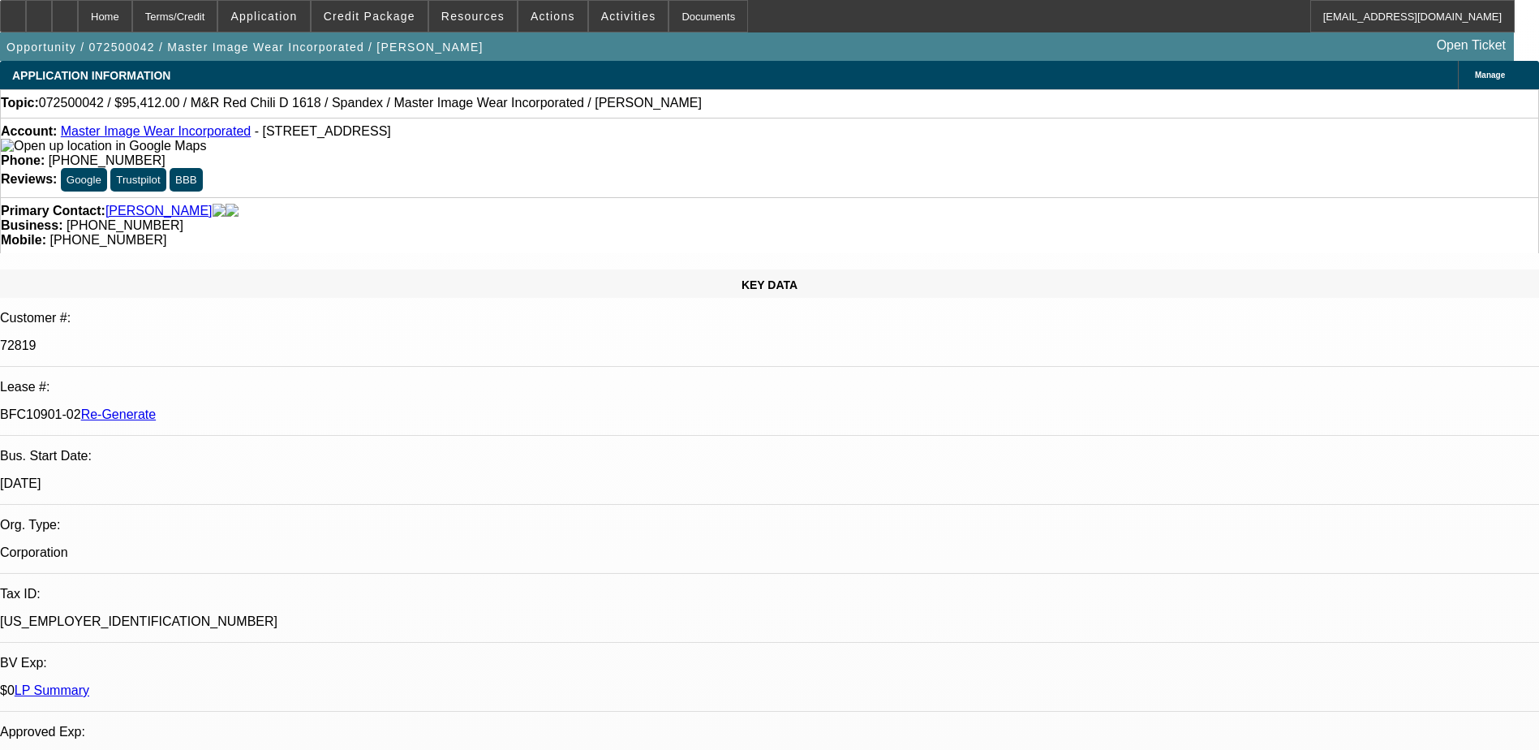
select select "0"
select select "0.1"
select select "1"
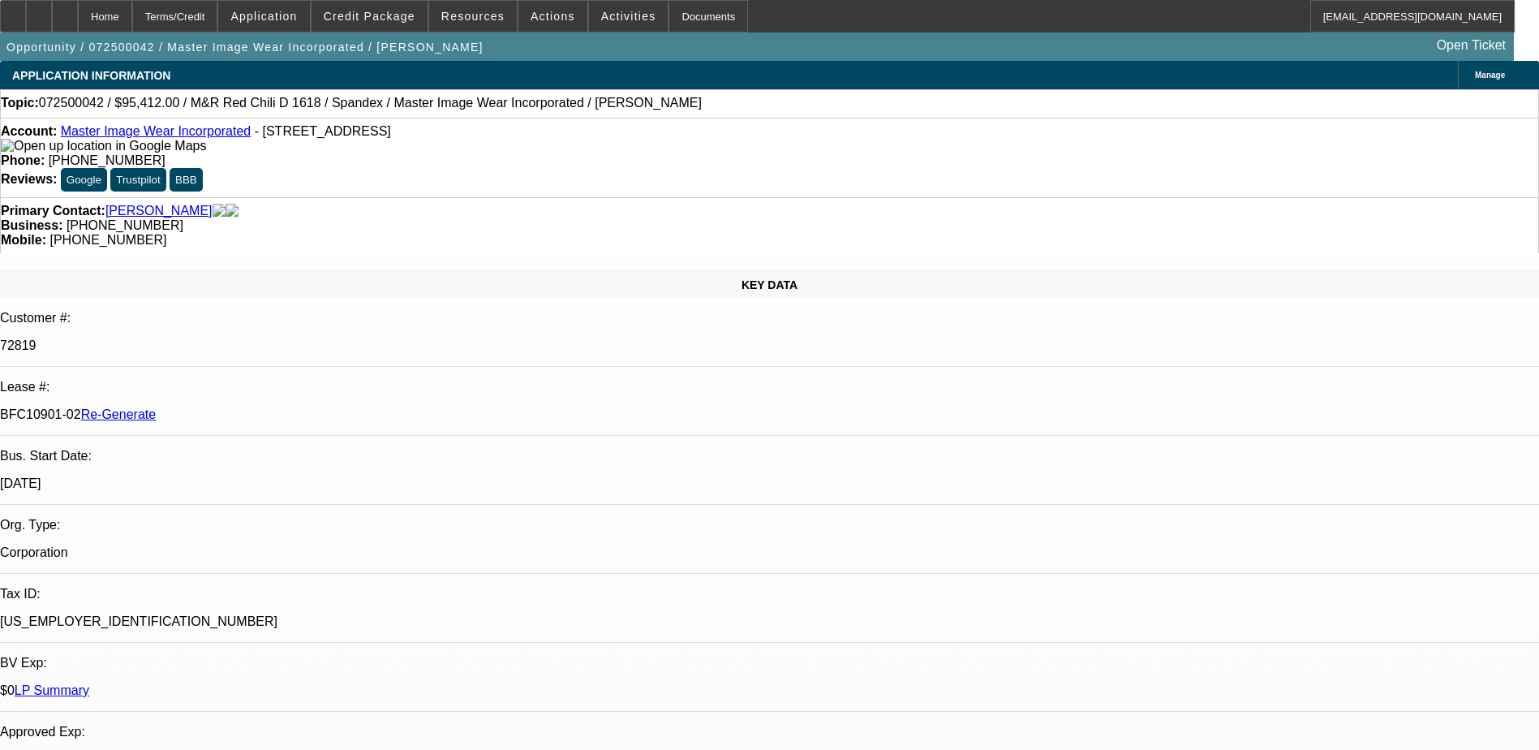
select select "1"
select select "4"
type input "terr"
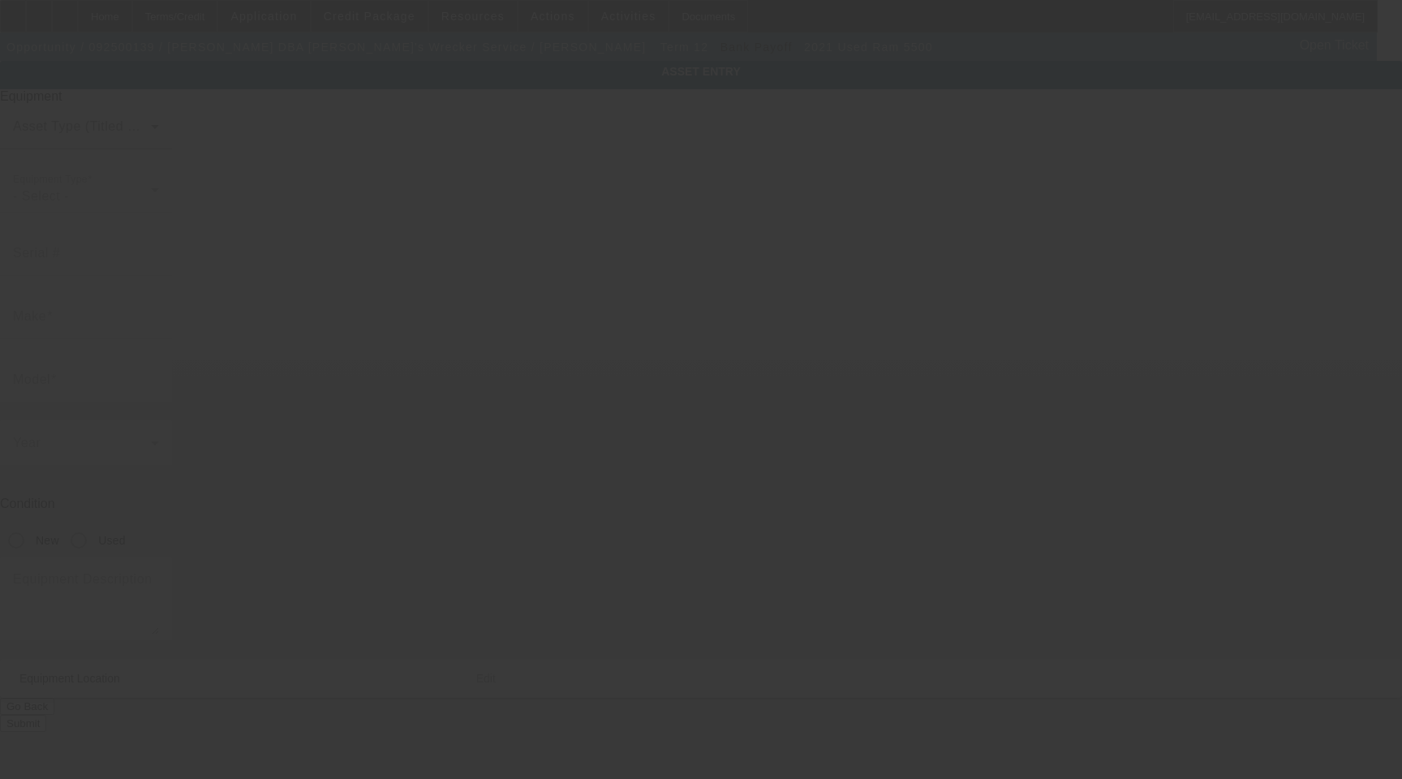
type input "[US_VEHICLE_IDENTIFICATION_NUMBER]"
type input "Ram"
type input "5500"
radio input "true"
type textarea "with Includes All Accessories, Attachments and Options"
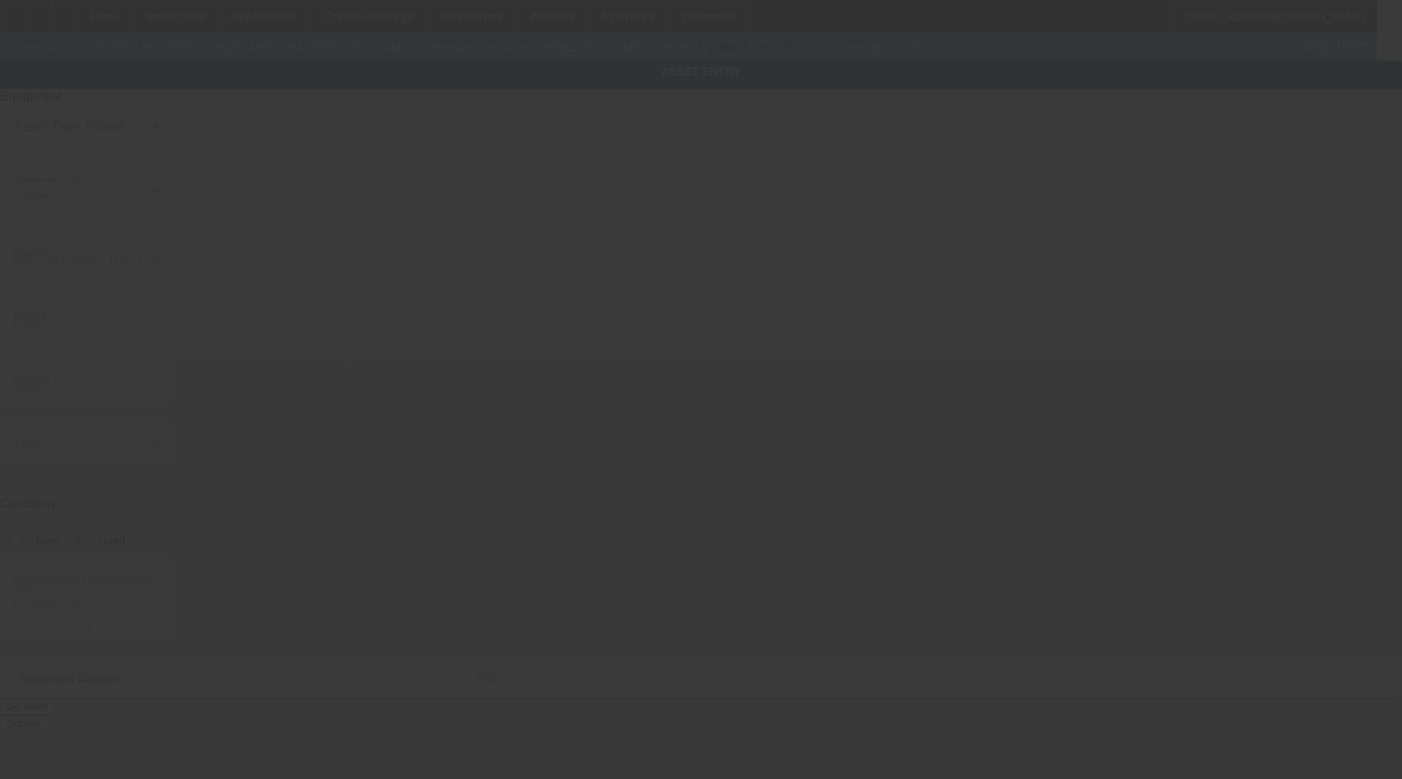
type input "[STREET_ADDRESS]"
type input "[GEOGRAPHIC_DATA]"
type input "77001"
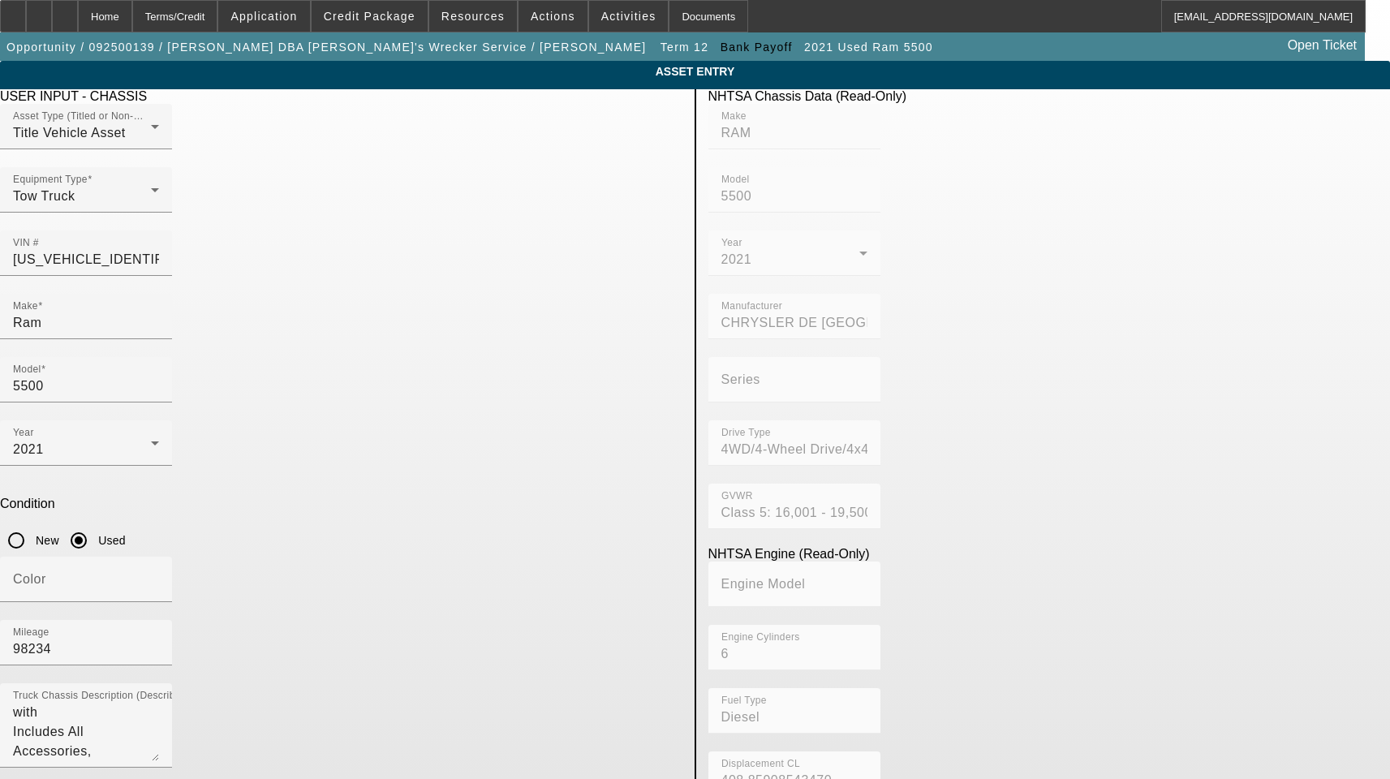
drag, startPoint x: 465, startPoint y: 673, endPoint x: 123, endPoint y: 635, distance: 344.5
click at [123, 635] on app-asset-collateral-manage "ASSET ENTRY Delete asset USER INPUT - CHASSIS Asset Type (Titled or Non-Titled)…" at bounding box center [695, 575] width 1390 height 1029
paste input "7707 Santa Lucia C"
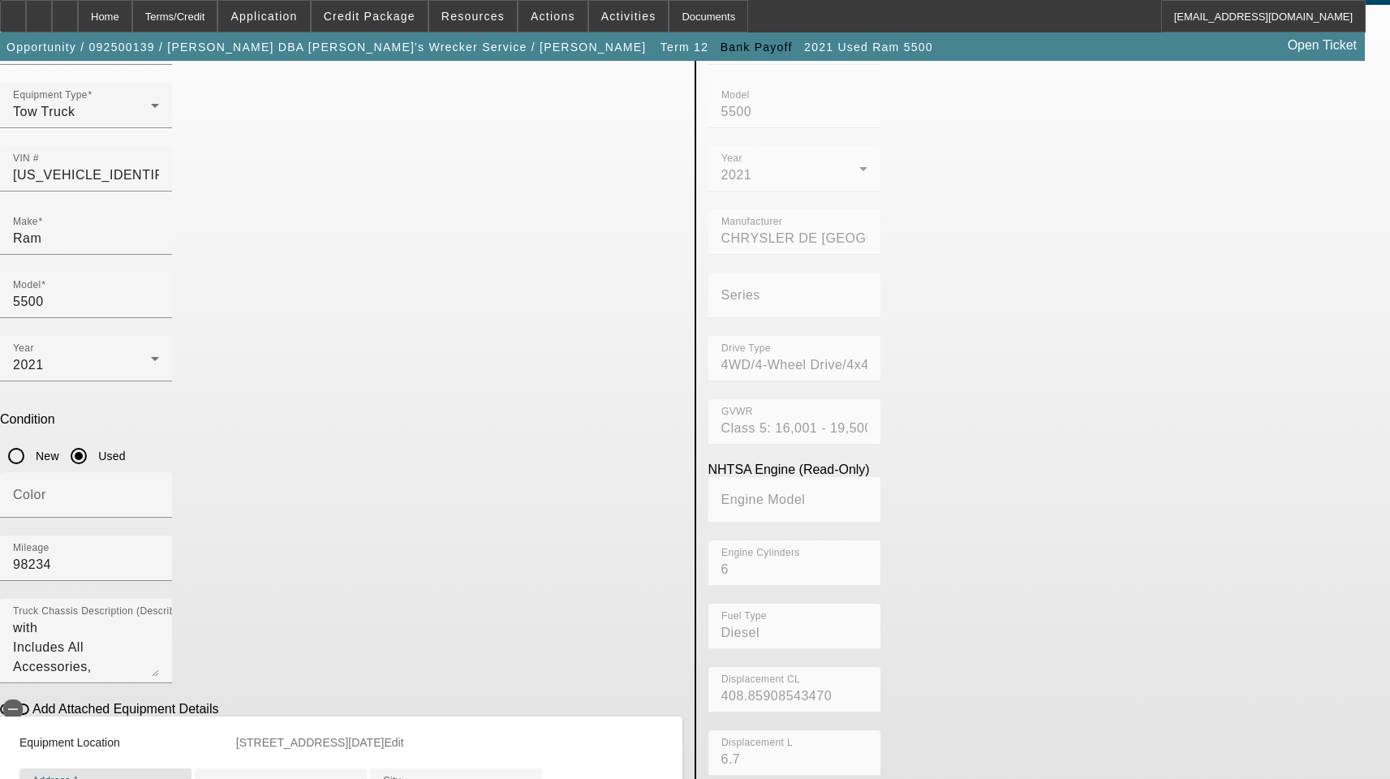
scroll to position [243, 0]
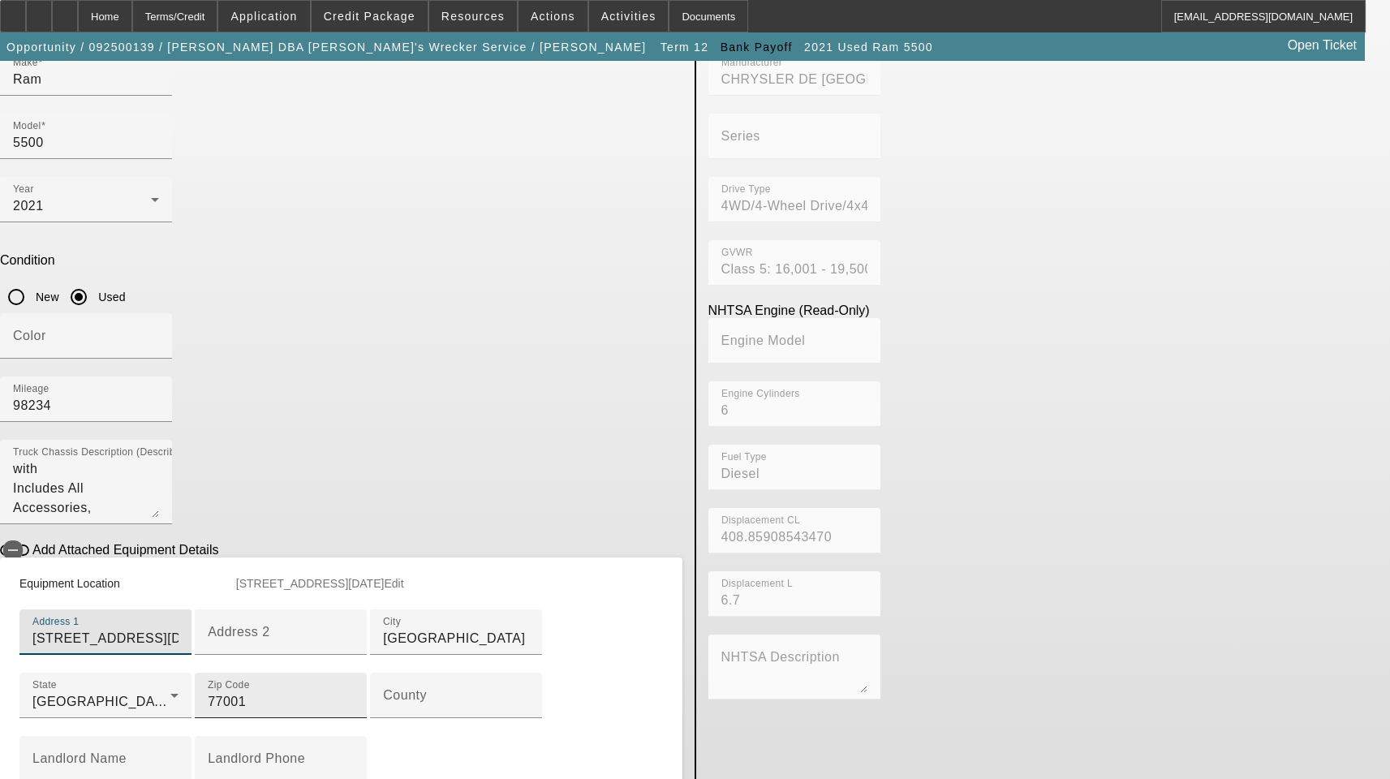
type input "7707 Santa Lucia Ct"
click at [354, 692] on input "77001" at bounding box center [281, 701] width 146 height 19
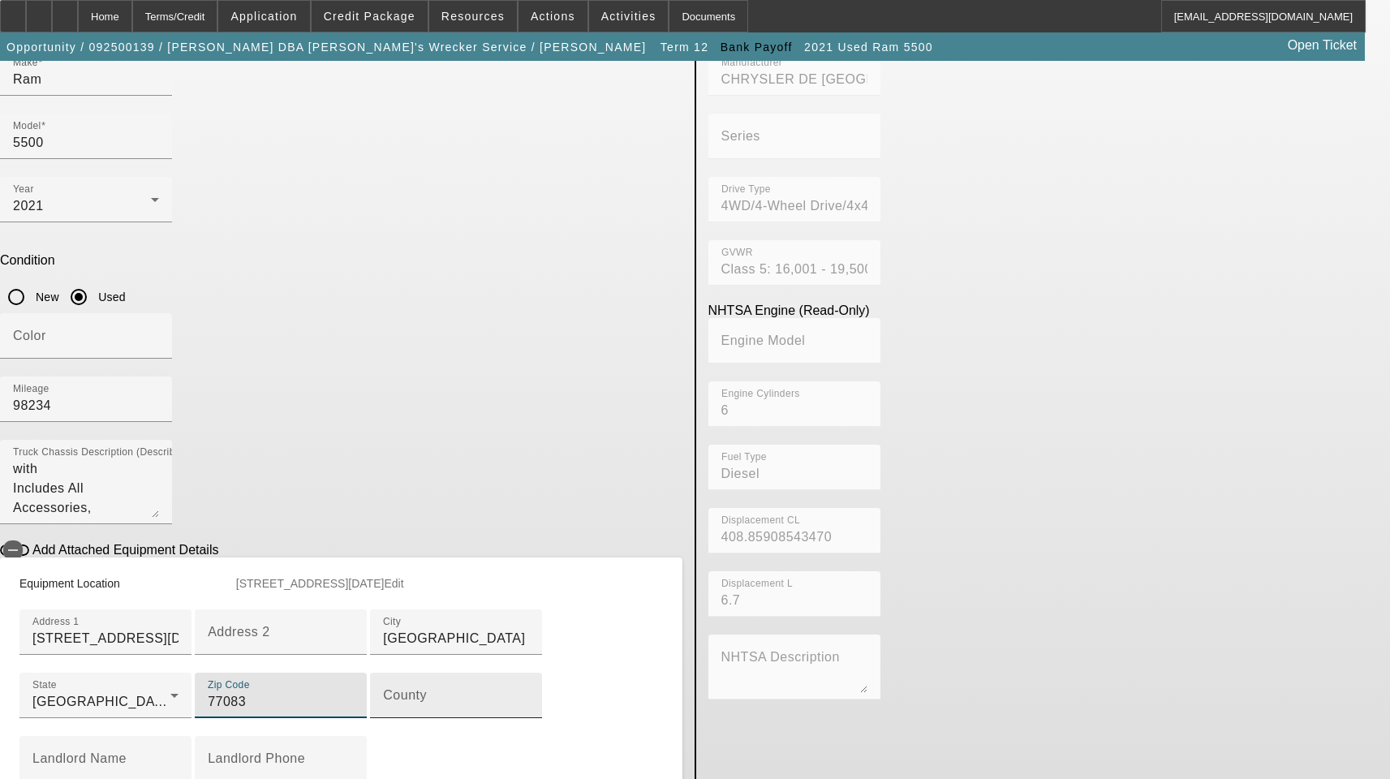
type input "77083"
click at [428, 712] on input "County" at bounding box center [456, 701] width 146 height 19
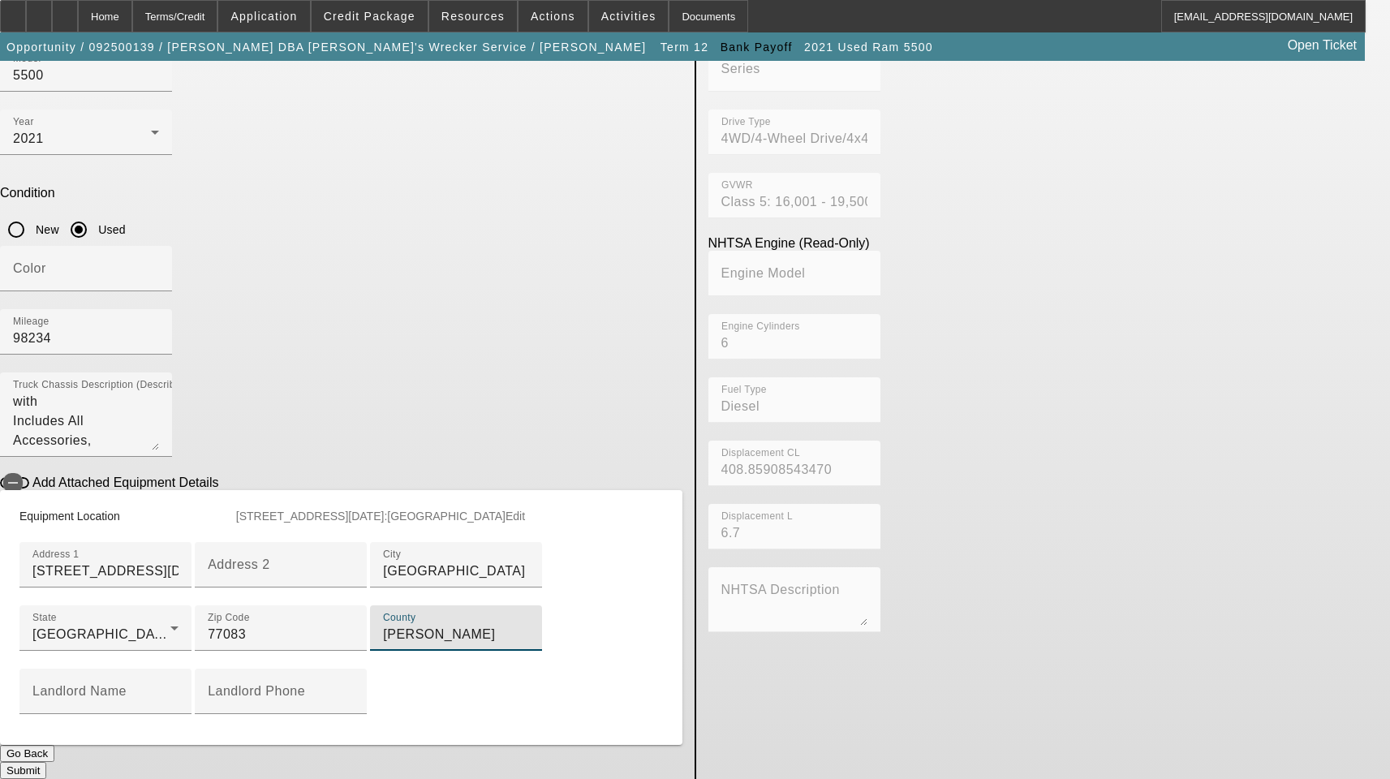
scroll to position [482, 0]
type input "Harris"
click at [46, 762] on button "Submit" at bounding box center [23, 770] width 46 height 17
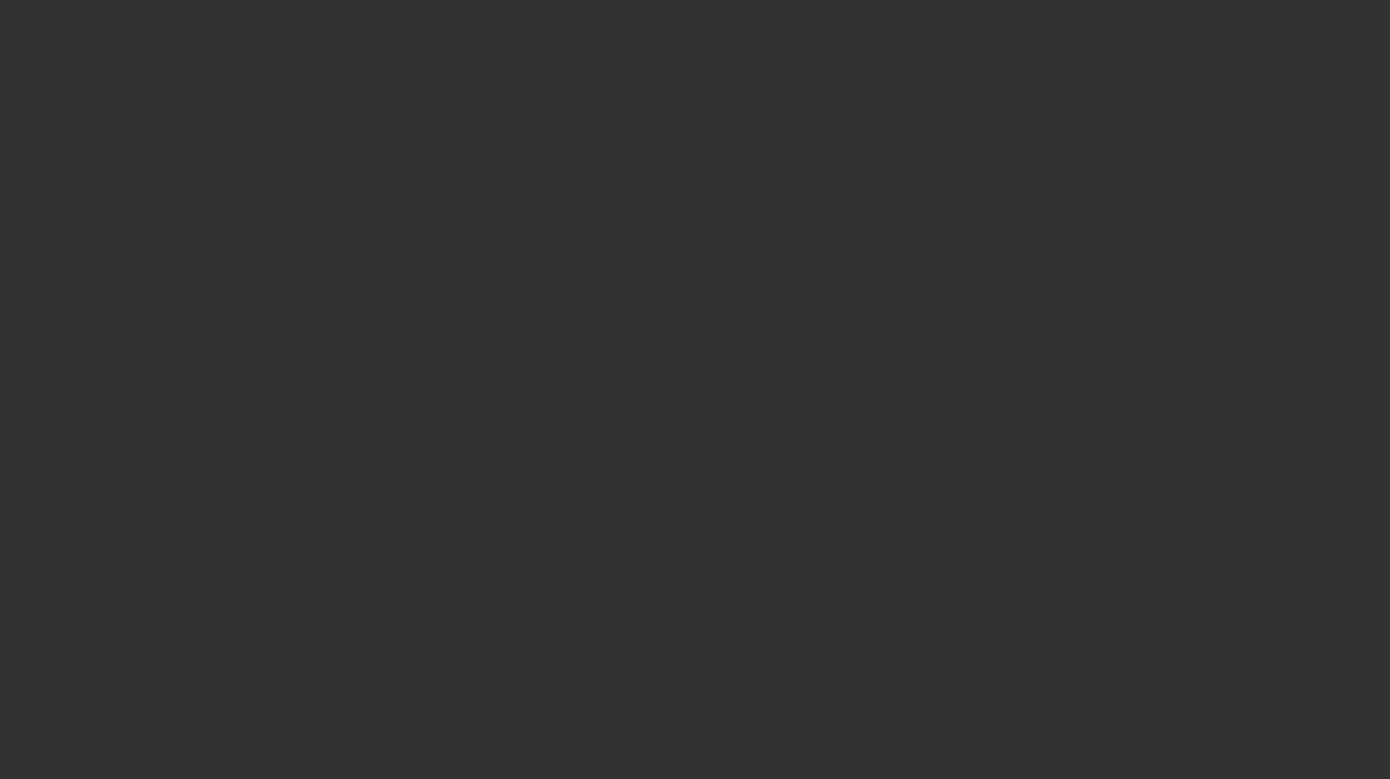
select select "3"
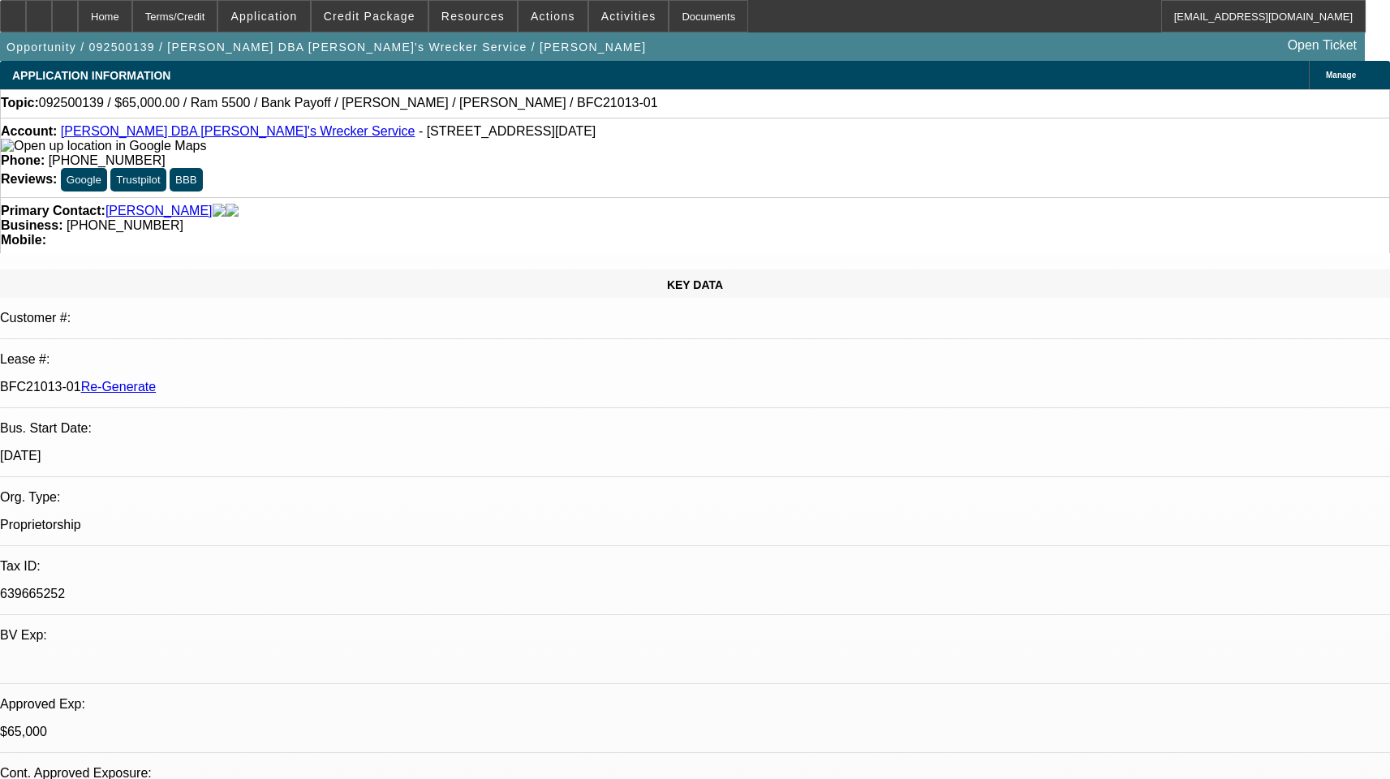
select select "0"
select select "6"
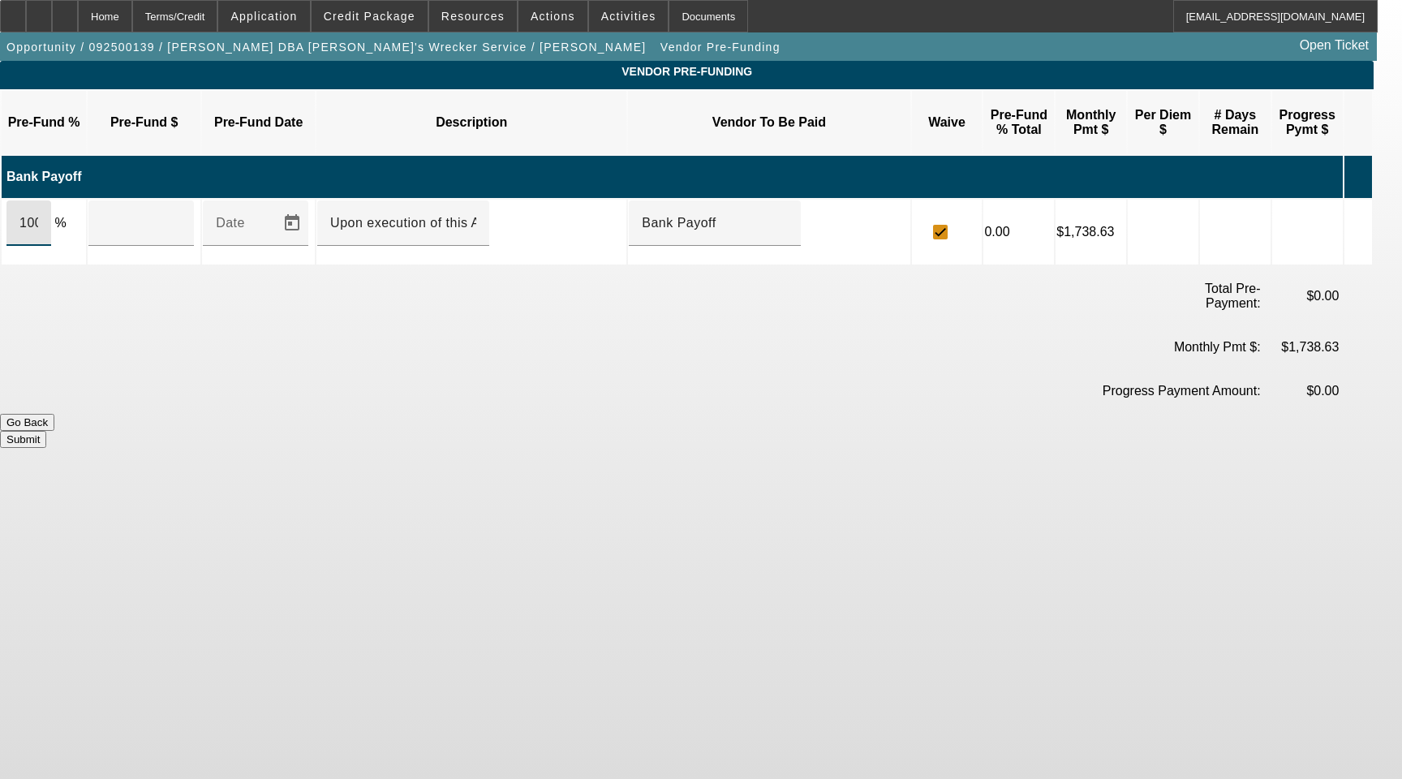
click at [38, 213] on input "100" at bounding box center [28, 222] width 19 height 19
type input "$65,000.00"
click at [46, 431] on button "Submit" at bounding box center [23, 439] width 46 height 17
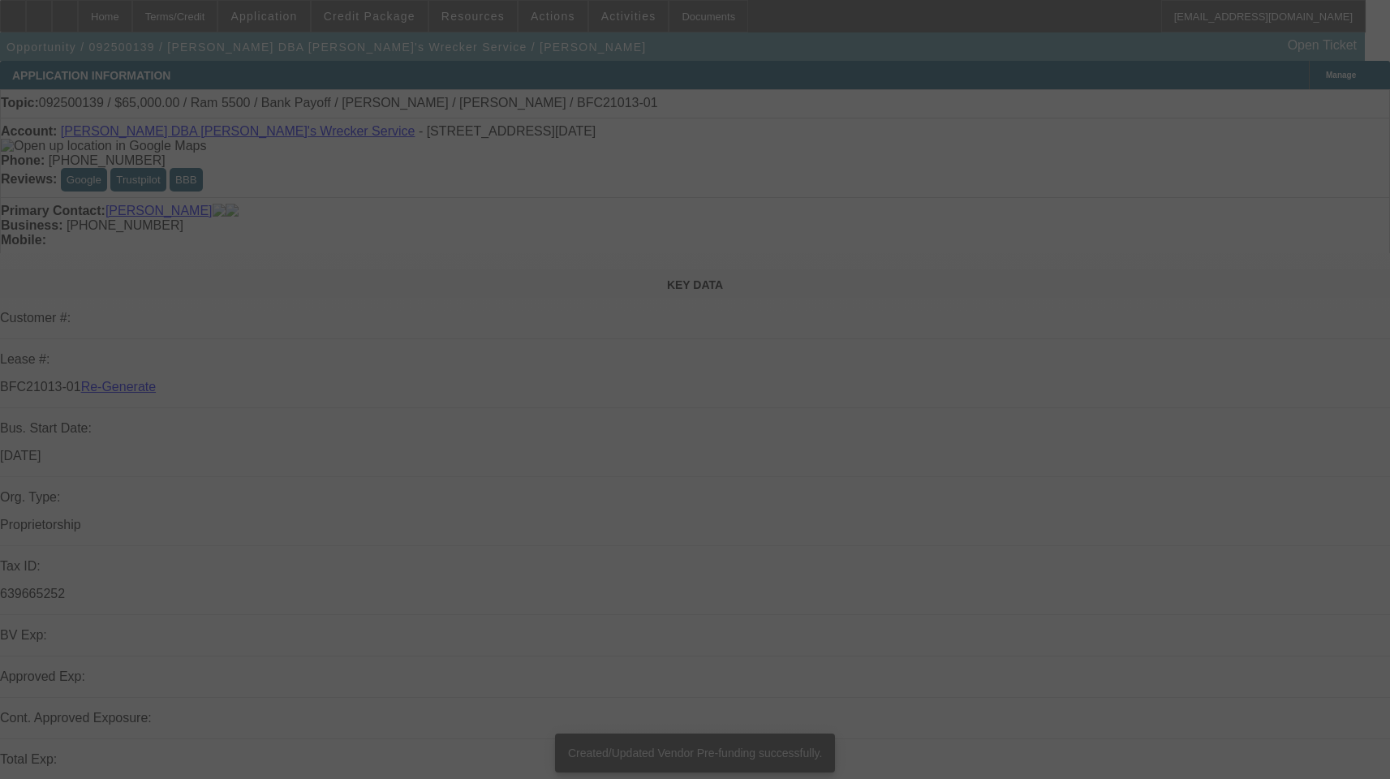
select select "3"
